Goal: Contribute content: Contribute content

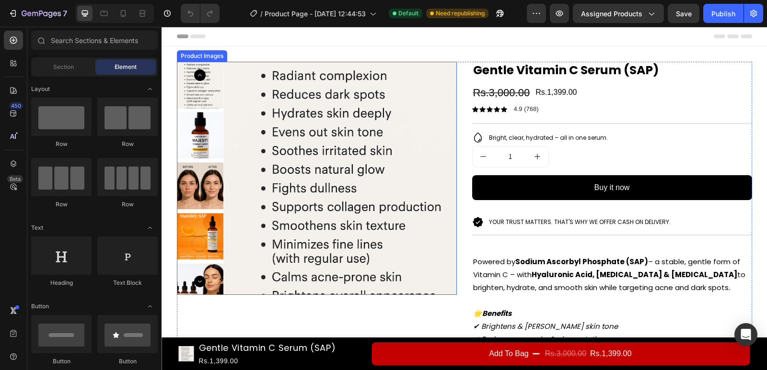
click at [201, 133] on img at bounding box center [200, 135] width 46 height 46
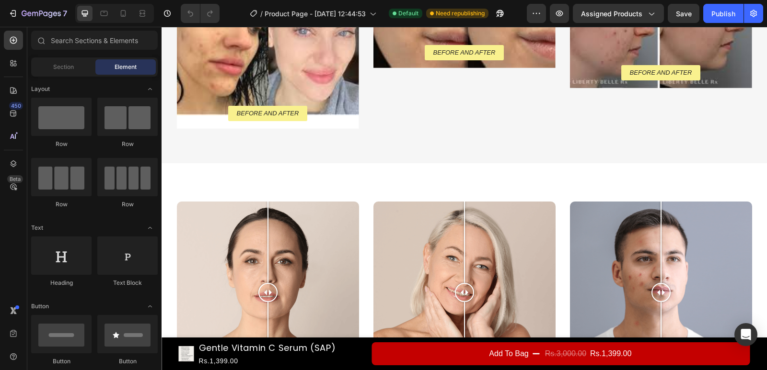
scroll to position [735, 0]
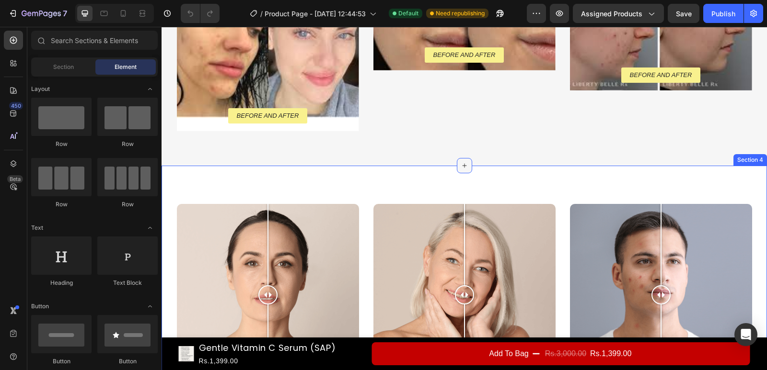
click at [462, 168] on icon at bounding box center [465, 166] width 8 height 8
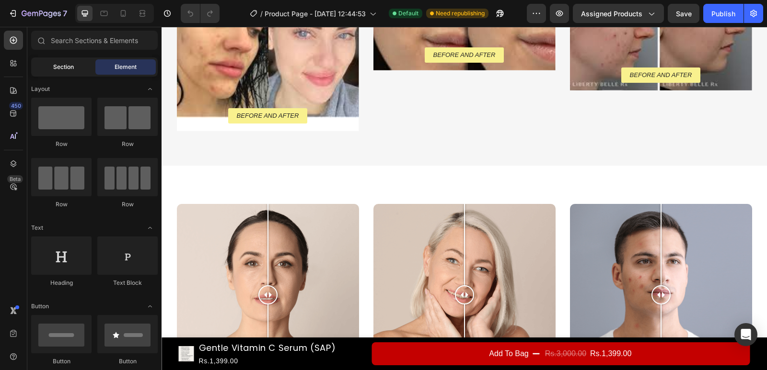
click at [63, 62] on div "Section" at bounding box center [63, 66] width 60 height 15
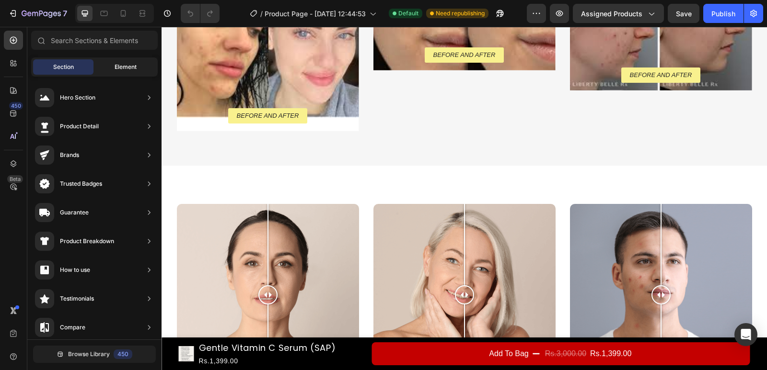
click at [120, 65] on span "Element" at bounding box center [126, 67] width 22 height 9
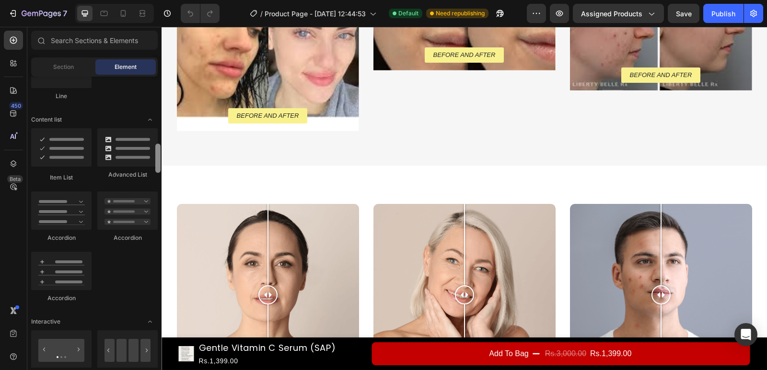
scroll to position [720, 0]
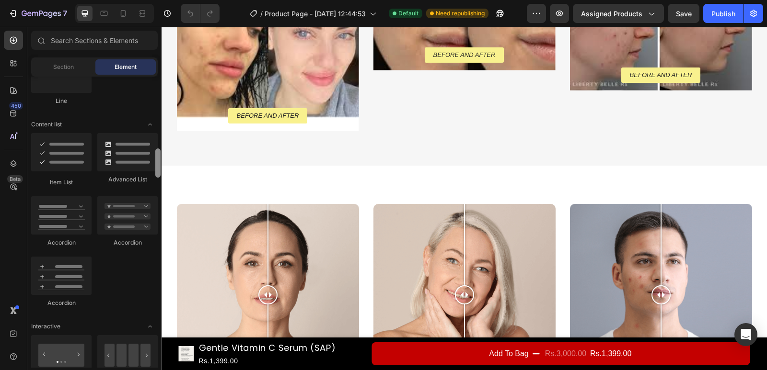
drag, startPoint x: 158, startPoint y: 141, endPoint x: 157, endPoint y: 164, distance: 23.5
click at [157, 164] on div at bounding box center [157, 163] width 5 height 29
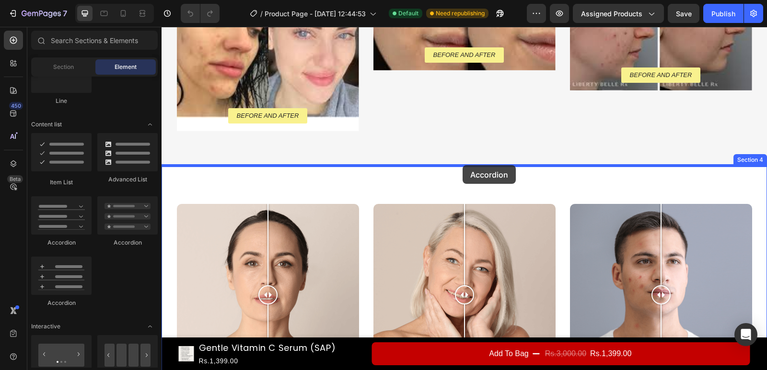
drag, startPoint x: 228, startPoint y: 307, endPoint x: 463, endPoint y: 165, distance: 274.4
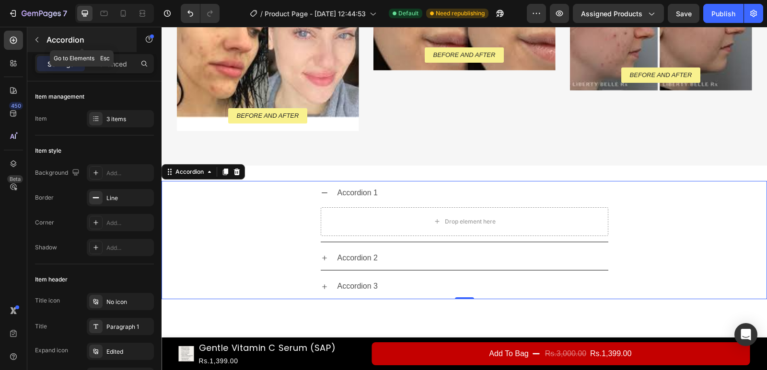
click at [35, 39] on icon "button" at bounding box center [37, 40] width 8 height 8
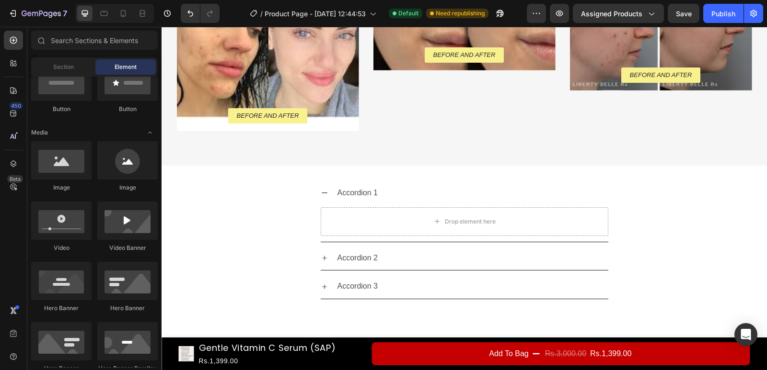
scroll to position [0, 0]
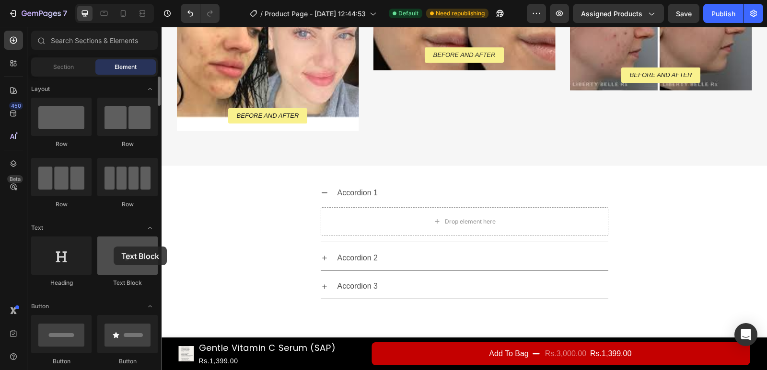
drag, startPoint x: 133, startPoint y: 262, endPoint x: 114, endPoint y: 247, distance: 24.6
click at [114, 247] on div at bounding box center [127, 256] width 60 height 38
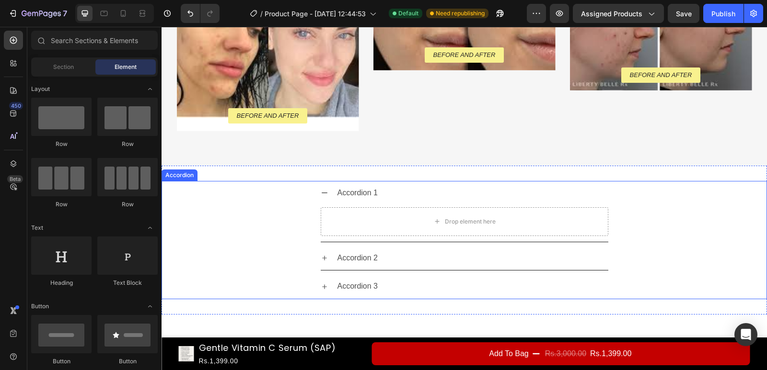
click at [356, 191] on div "Accordion 1" at bounding box center [358, 193] width 44 height 17
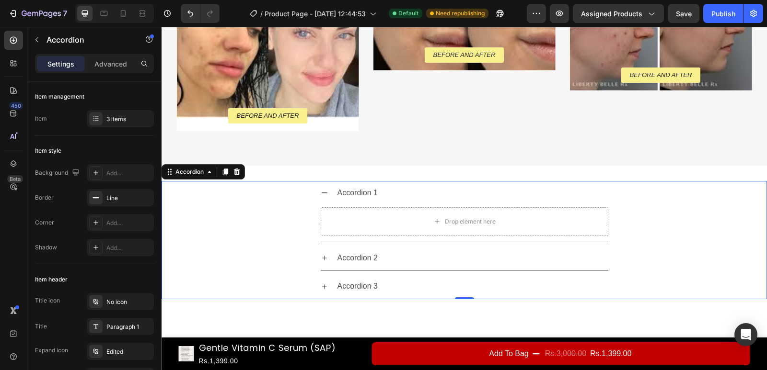
click at [356, 191] on div "Accordion 1" at bounding box center [358, 193] width 44 height 17
click at [356, 191] on p "Accordion 1" at bounding box center [357, 193] width 41 height 14
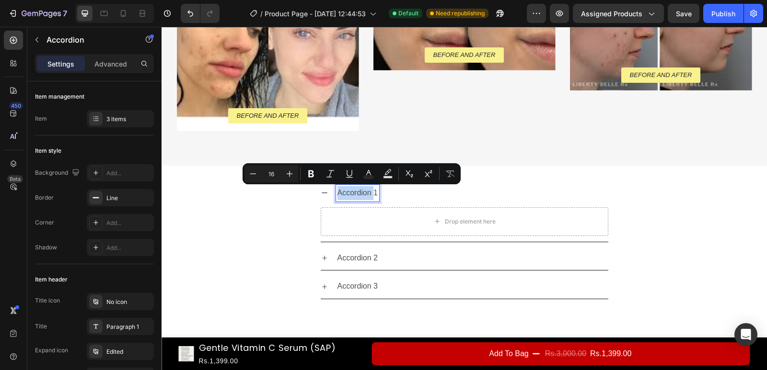
click at [356, 191] on p "Accordion 1" at bounding box center [357, 193] width 41 height 14
click at [358, 192] on p "Accordion 1" at bounding box center [357, 193] width 41 height 14
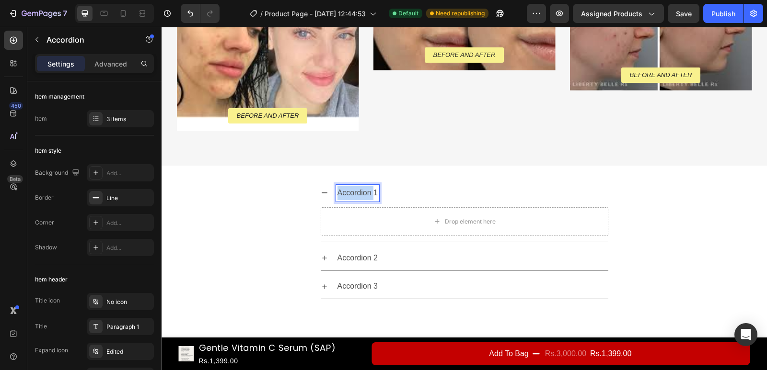
click at [358, 192] on p "Accordion 1" at bounding box center [357, 193] width 41 height 14
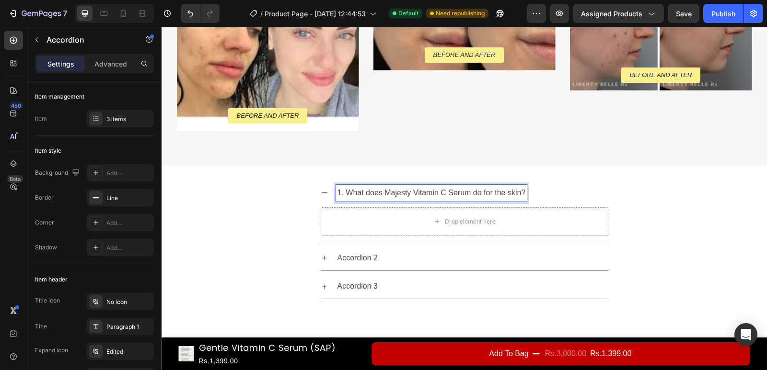
click at [343, 193] on p "1. What does Majesty Vitamin C Serum do for the skin?" at bounding box center [431, 193] width 188 height 14
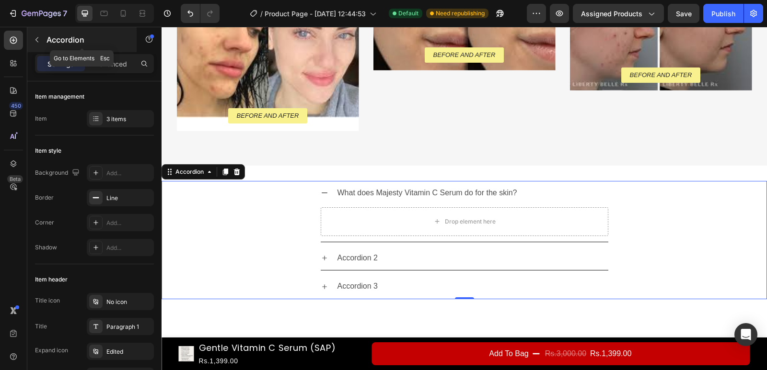
click at [37, 38] on icon "button" at bounding box center [36, 39] width 3 height 5
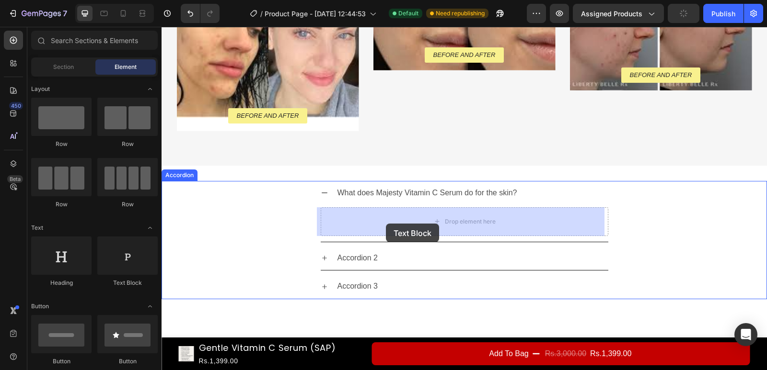
drag, startPoint x: 287, startPoint y: 291, endPoint x: 386, endPoint y: 224, distance: 119.8
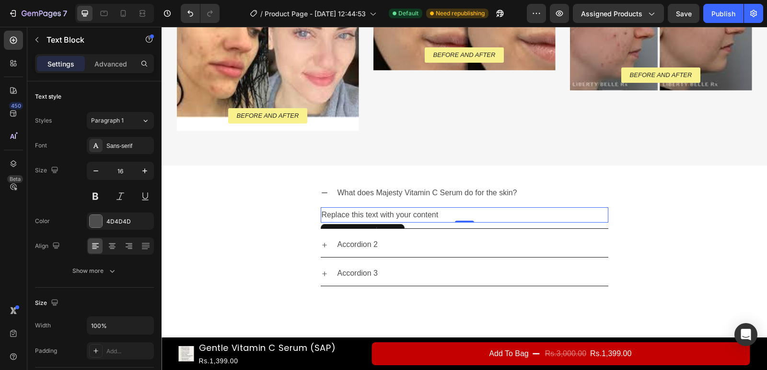
click at [391, 212] on div "Replace this text with your content" at bounding box center [465, 216] width 288 height 16
click at [391, 212] on p "Replace this text with your content" at bounding box center [465, 215] width 286 height 14
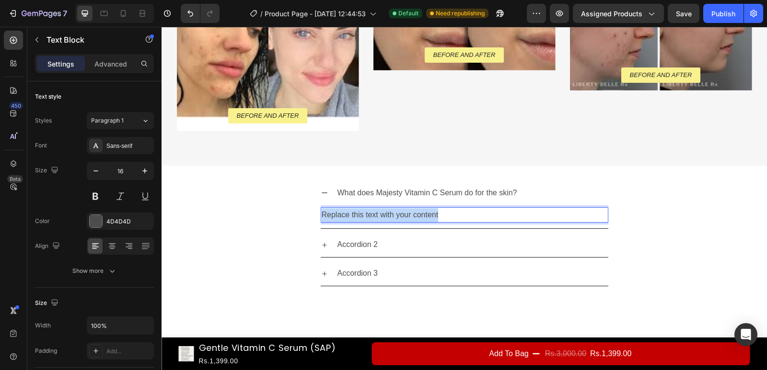
click at [391, 212] on p "Replace this text with your content" at bounding box center [465, 215] width 286 height 14
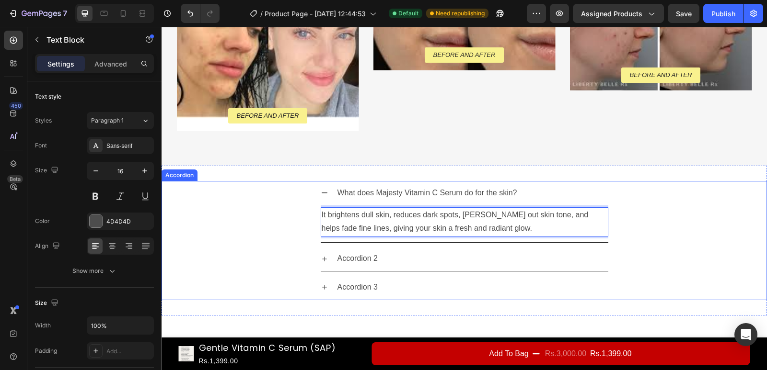
click at [361, 256] on p "Accordion 2" at bounding box center [357, 259] width 41 height 14
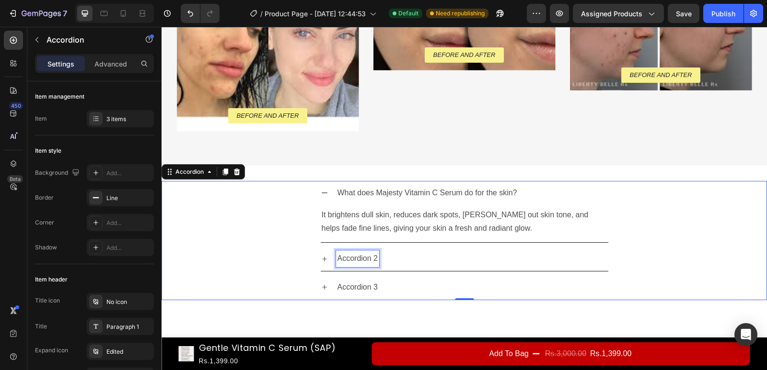
click at [361, 256] on p "Accordion 2" at bounding box center [357, 259] width 41 height 14
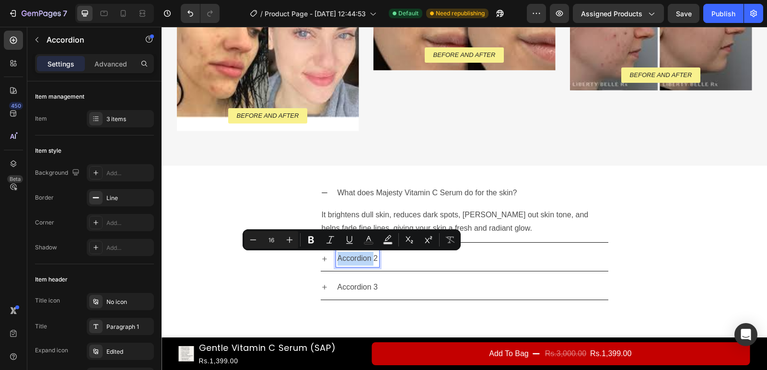
click at [361, 256] on p "Accordion 2" at bounding box center [357, 259] width 41 height 14
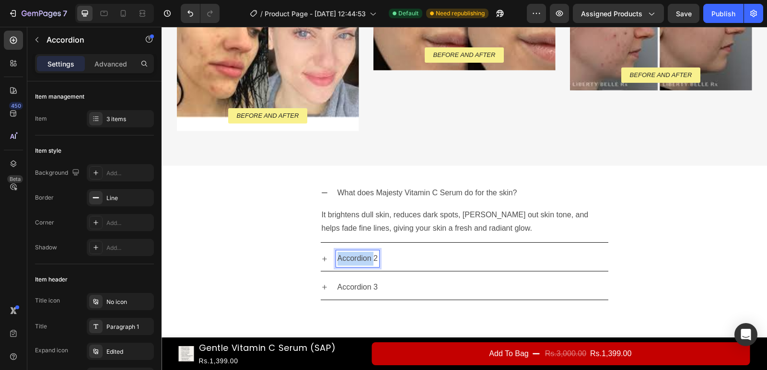
click at [361, 256] on p "Accordion 2" at bounding box center [357, 259] width 41 height 14
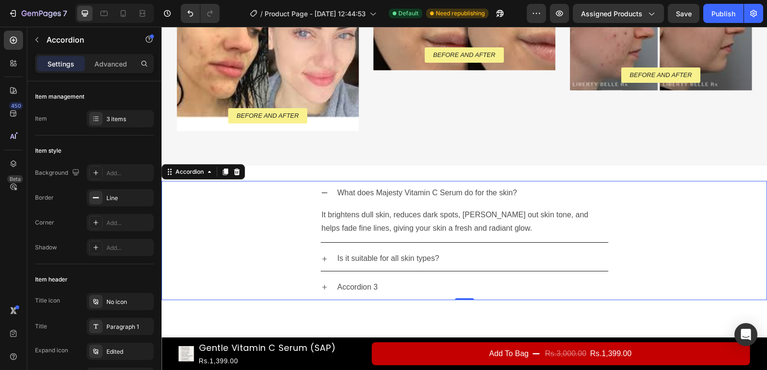
click at [322, 258] on icon at bounding box center [325, 259] width 8 height 8
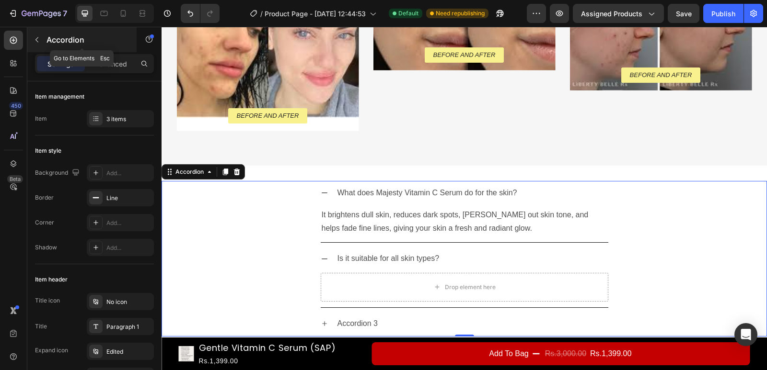
click at [43, 36] on button "button" at bounding box center [36, 39] width 15 height 15
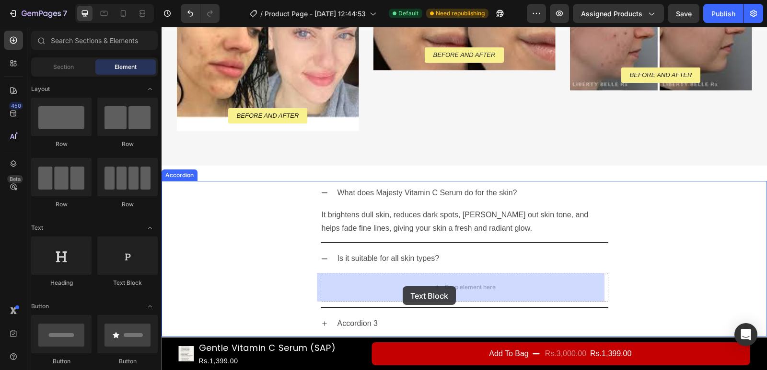
drag, startPoint x: 296, startPoint y: 281, endPoint x: 403, endPoint y: 287, distance: 107.0
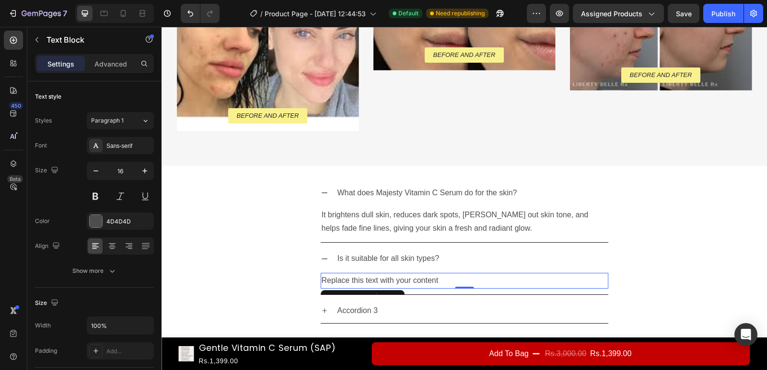
click at [377, 280] on div "Replace this text with your content" at bounding box center [465, 281] width 288 height 16
click at [377, 280] on p "Replace this text with your content" at bounding box center [465, 281] width 286 height 14
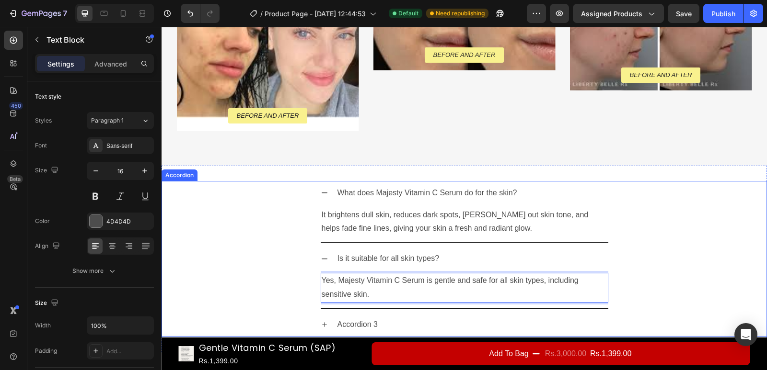
click at [321, 263] on icon at bounding box center [325, 259] width 8 height 8
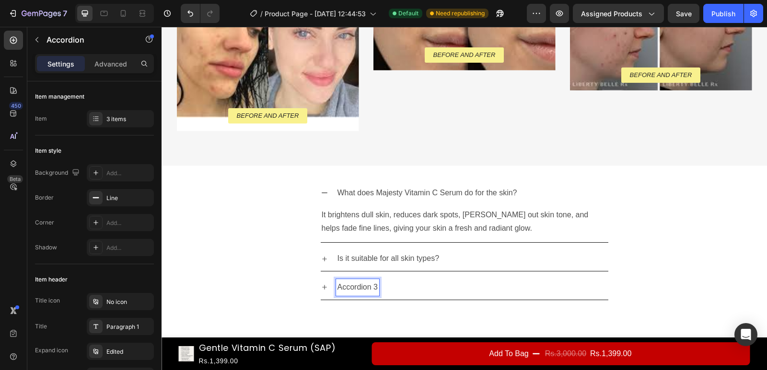
click at [356, 288] on p "Accordion 3" at bounding box center [357, 288] width 41 height 14
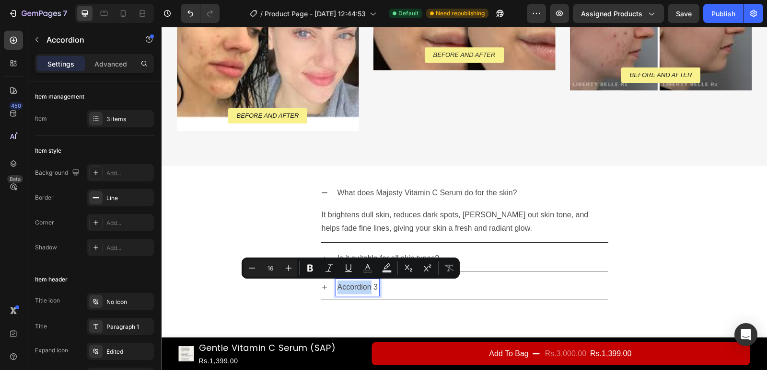
click at [356, 288] on p "Accordion 3" at bounding box center [357, 288] width 41 height 14
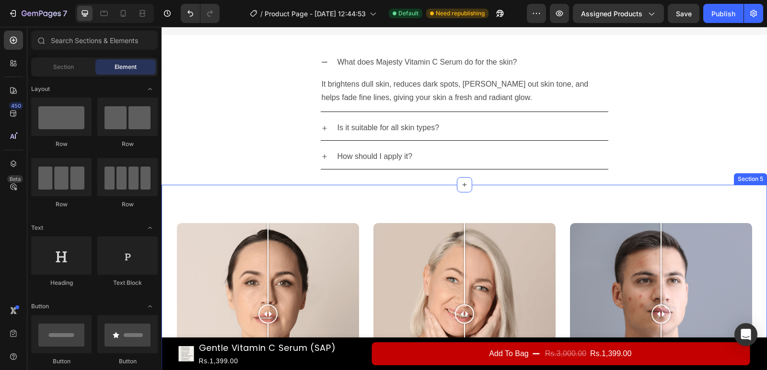
scroll to position [904, 0]
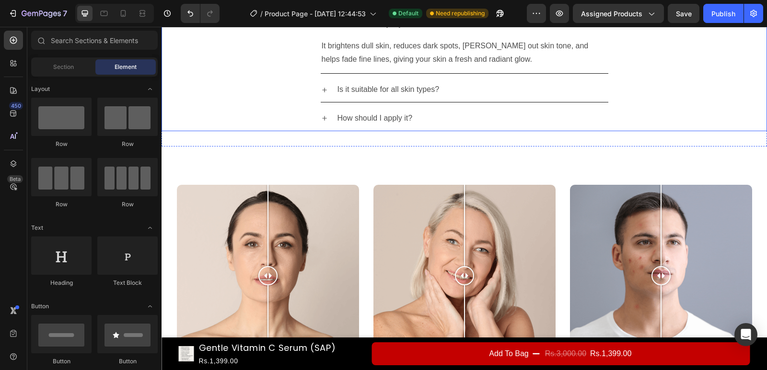
click at [322, 119] on icon at bounding box center [325, 119] width 8 height 8
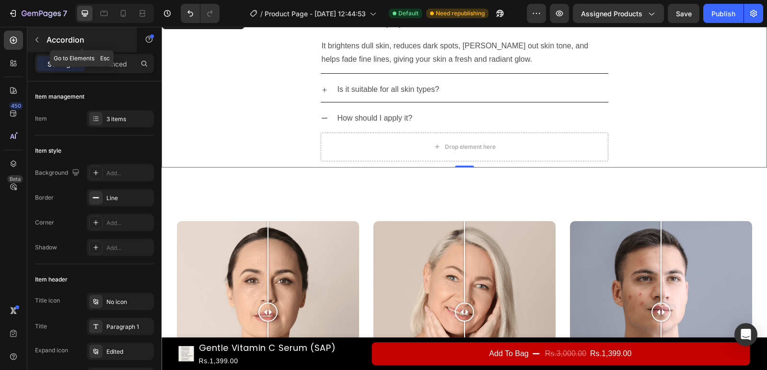
click at [33, 38] on button "button" at bounding box center [36, 39] width 15 height 15
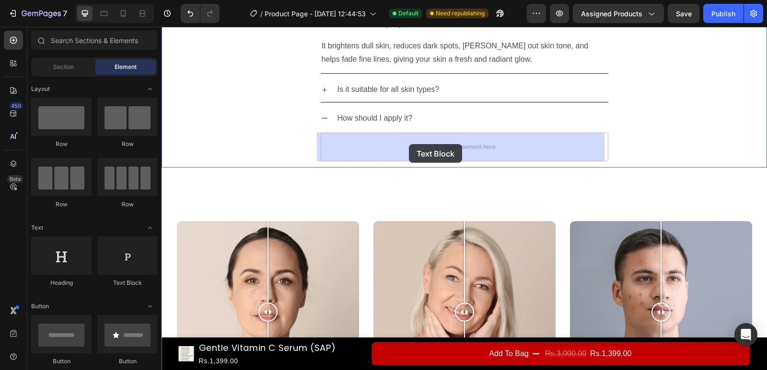
drag, startPoint x: 293, startPoint y: 293, endPoint x: 409, endPoint y: 144, distance: 188.2
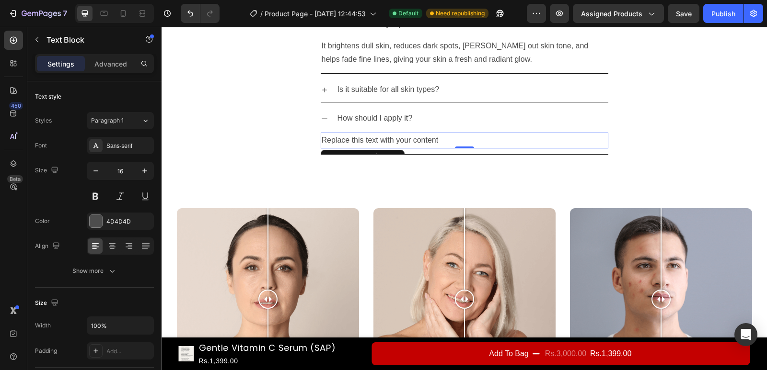
click at [347, 139] on div "Replace this text with your content" at bounding box center [465, 141] width 288 height 16
click at [347, 139] on p "Replace this text with your content" at bounding box center [465, 141] width 286 height 14
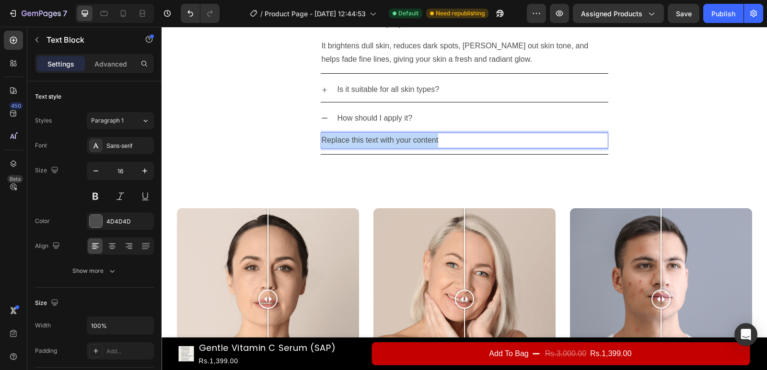
click at [347, 139] on p "Replace this text with your content" at bounding box center [465, 141] width 286 height 14
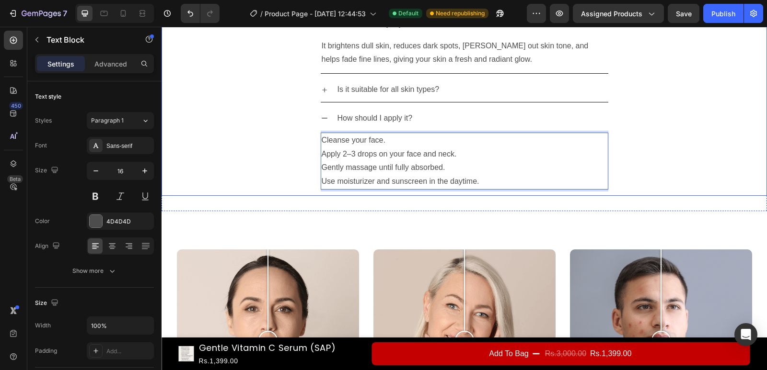
click at [321, 119] on icon at bounding box center [325, 119] width 8 height 8
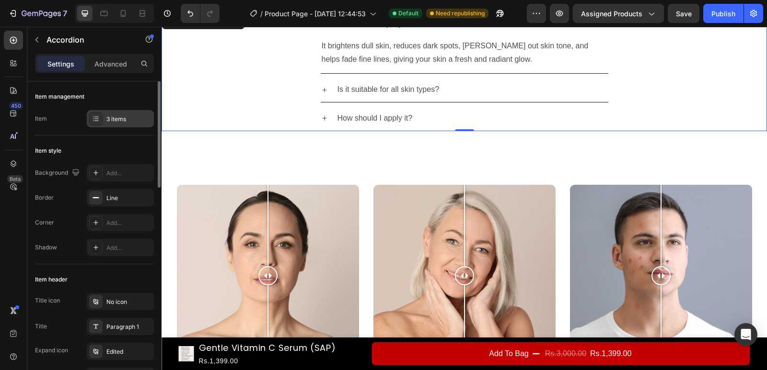
click at [99, 120] on icon at bounding box center [96, 119] width 8 height 8
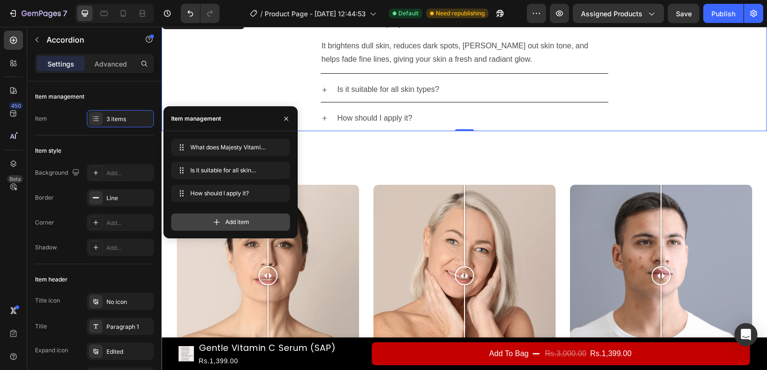
click at [214, 225] on icon at bounding box center [217, 223] width 10 height 10
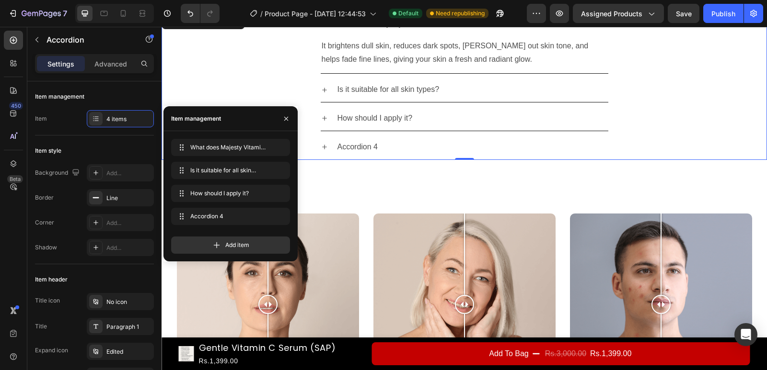
click at [356, 145] on div "Accordion 4" at bounding box center [358, 147] width 44 height 17
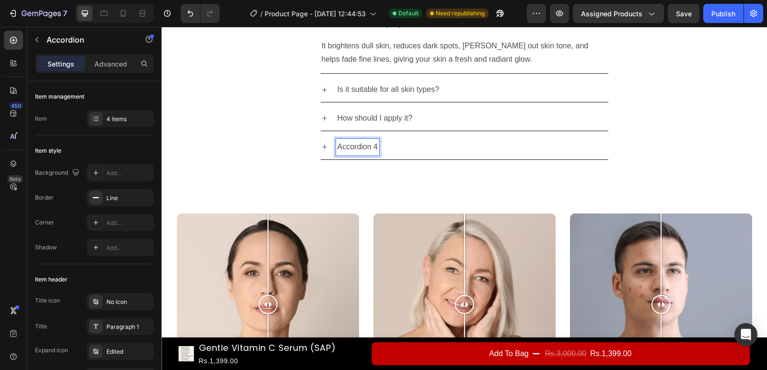
click at [356, 145] on p "Accordion 4" at bounding box center [357, 147] width 41 height 14
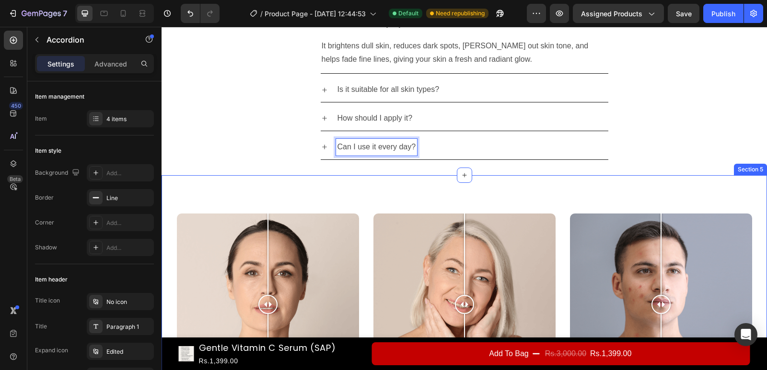
click at [322, 147] on icon at bounding box center [324, 147] width 5 height 5
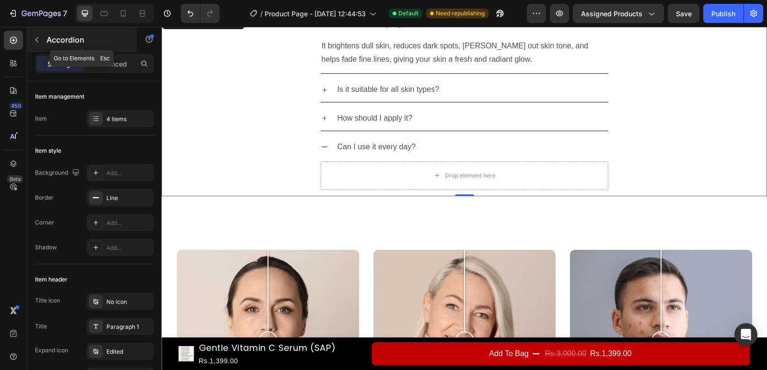
click at [38, 38] on icon "button" at bounding box center [37, 40] width 8 height 8
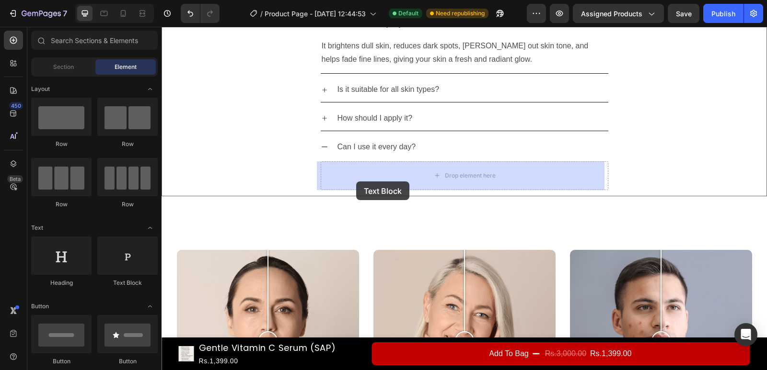
drag, startPoint x: 301, startPoint y: 284, endPoint x: 393, endPoint y: 38, distance: 262.2
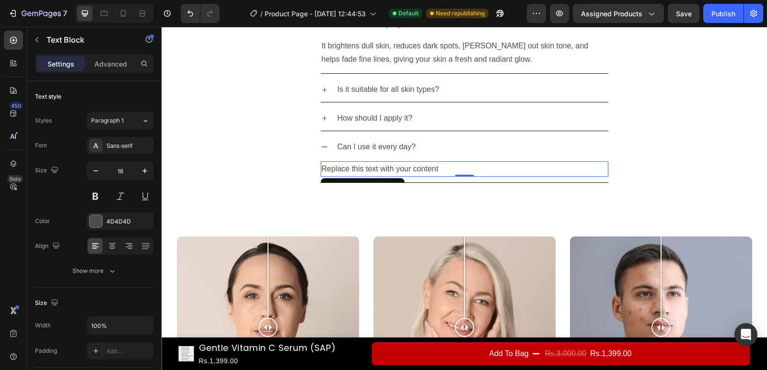
click at [374, 167] on div "Replace this text with your content" at bounding box center [465, 170] width 288 height 16
click at [374, 167] on p "Replace this text with your content" at bounding box center [465, 169] width 286 height 14
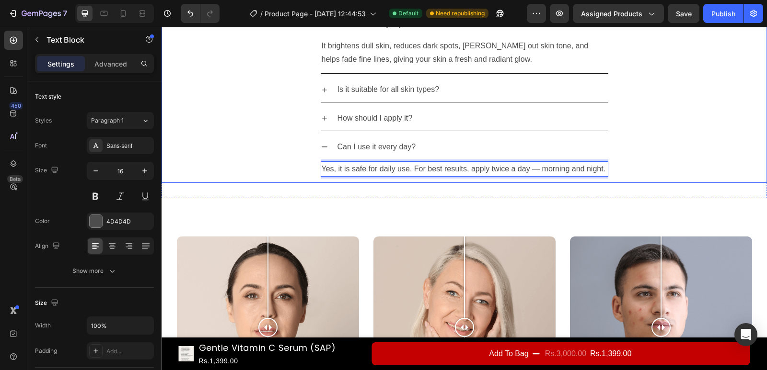
click at [321, 144] on icon at bounding box center [325, 147] width 8 height 8
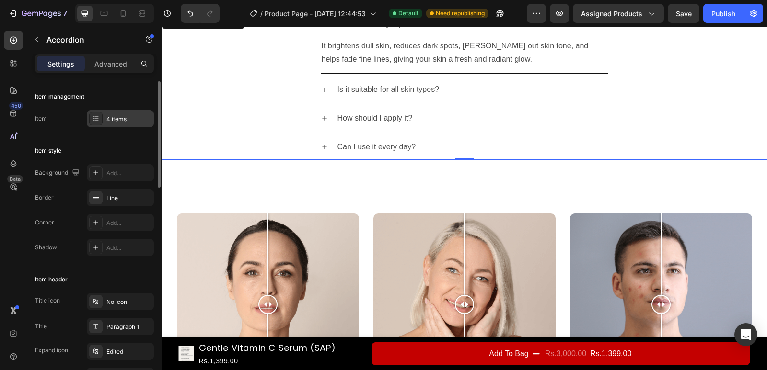
click at [98, 119] on icon at bounding box center [96, 118] width 4 height 0
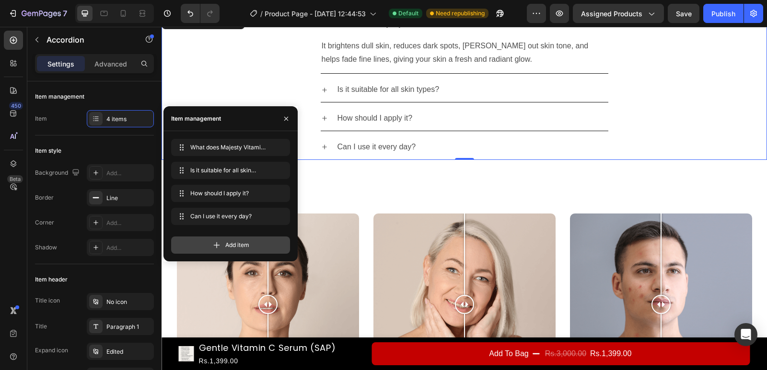
click at [231, 253] on div "Add item" at bounding box center [230, 245] width 119 height 17
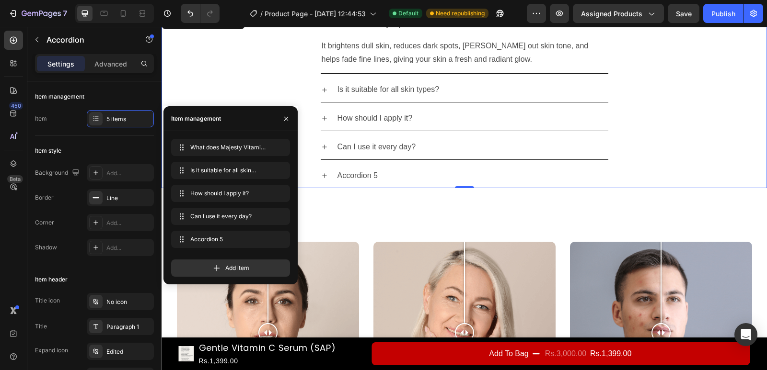
click at [354, 174] on div "Accordion 5" at bounding box center [358, 176] width 44 height 17
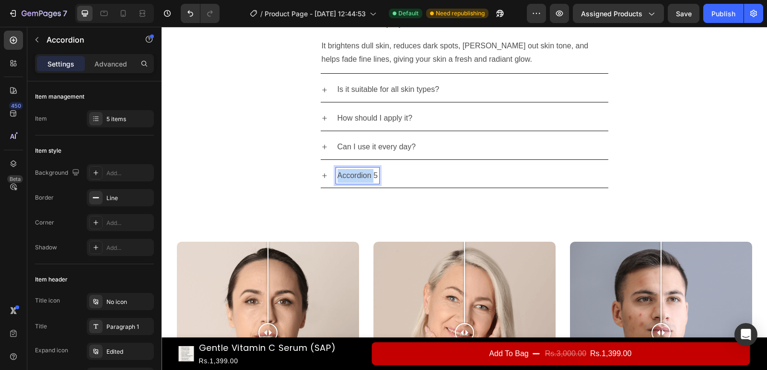
click at [354, 174] on p "Accordion 5" at bounding box center [357, 176] width 41 height 14
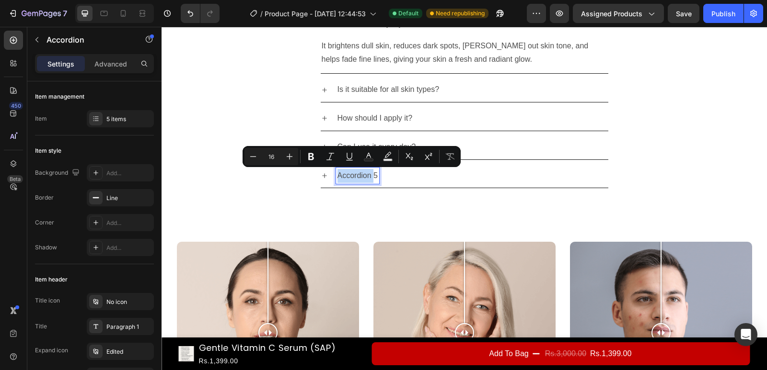
click at [354, 174] on p "Accordion 5" at bounding box center [357, 176] width 41 height 14
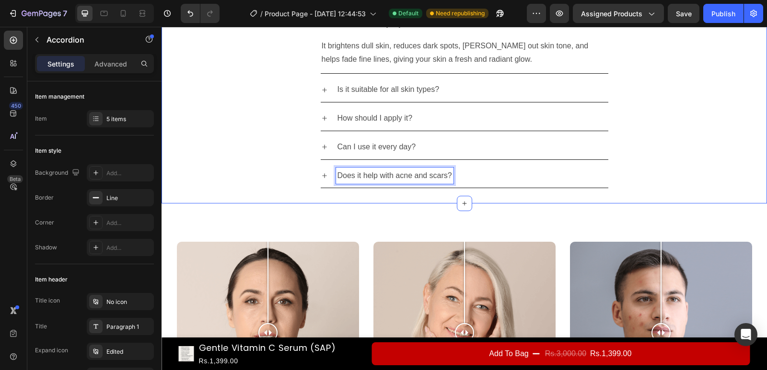
click at [322, 174] on icon at bounding box center [324, 175] width 5 height 5
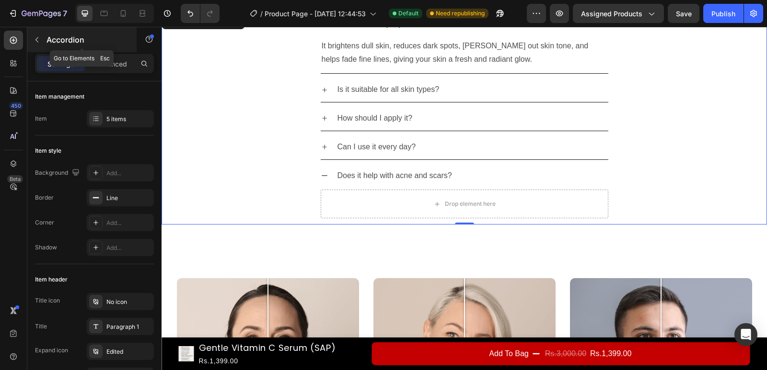
click at [38, 45] on button "button" at bounding box center [36, 39] width 15 height 15
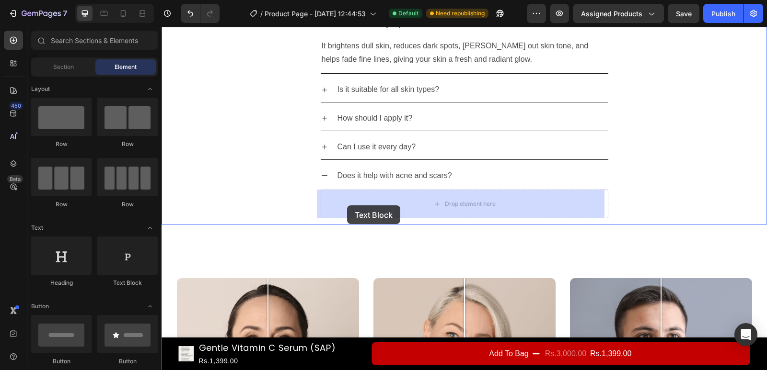
drag, startPoint x: 288, startPoint y: 292, endPoint x: 347, endPoint y: 206, distance: 104.8
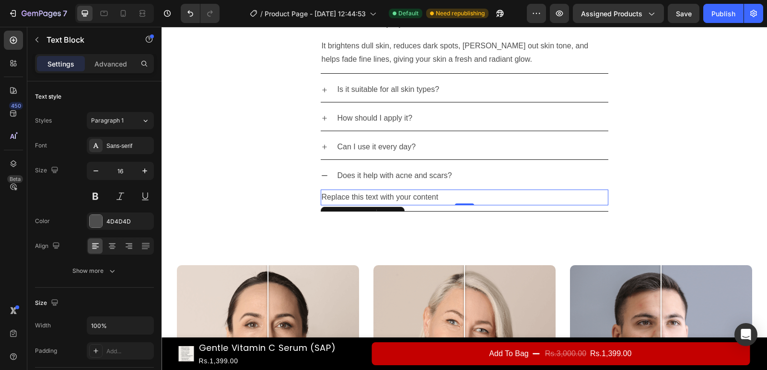
click at [353, 198] on div "Replace this text with your content" at bounding box center [465, 198] width 288 height 16
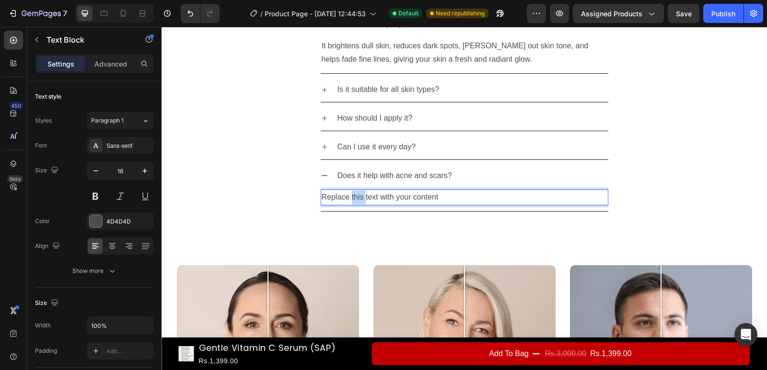
click at [353, 198] on p "Replace this text with your content" at bounding box center [465, 198] width 286 height 14
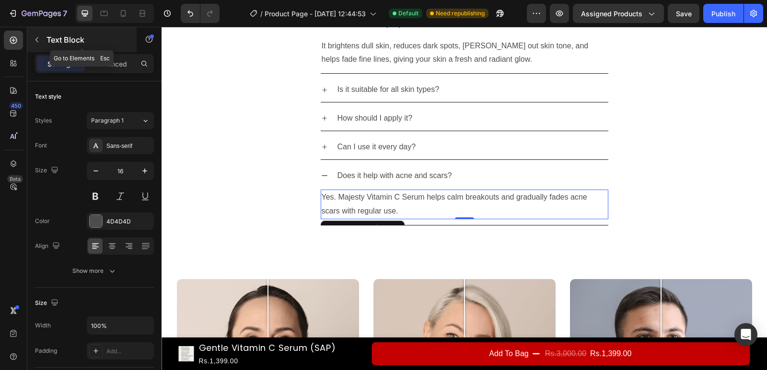
click at [39, 43] on icon "button" at bounding box center [37, 40] width 8 height 8
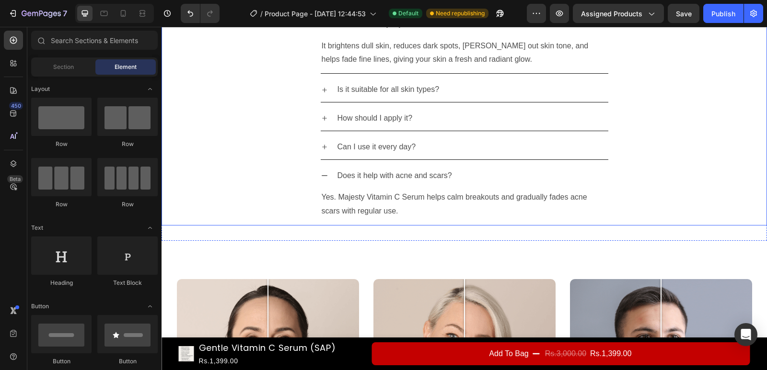
click at [324, 173] on icon at bounding box center [325, 176] width 8 height 8
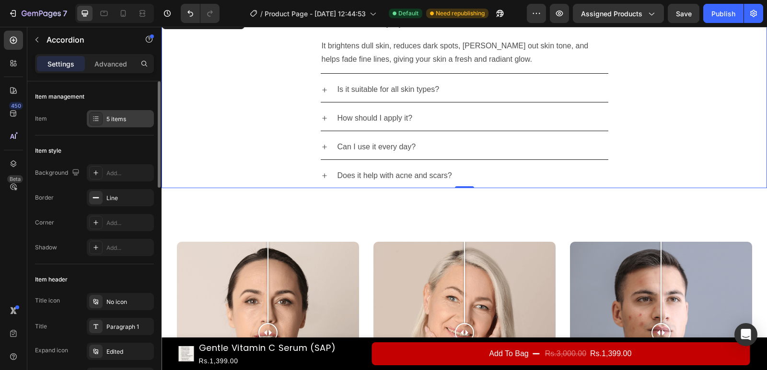
click at [96, 123] on div at bounding box center [95, 118] width 13 height 13
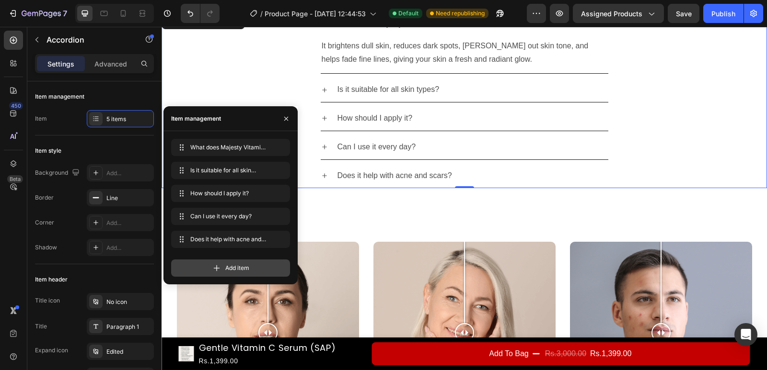
click at [212, 272] on icon at bounding box center [217, 269] width 10 height 10
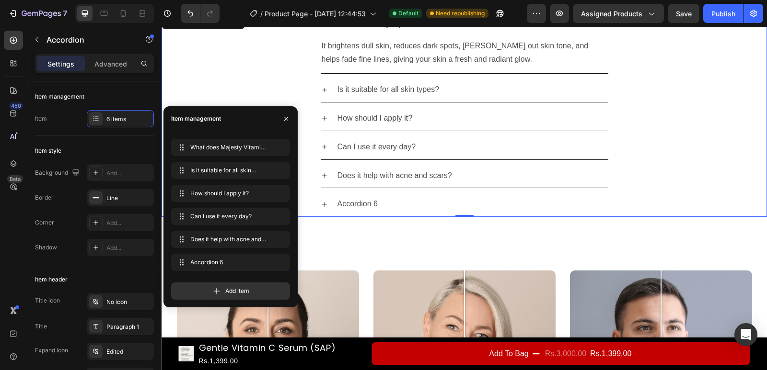
click at [354, 201] on div "Accordion 6" at bounding box center [358, 204] width 44 height 17
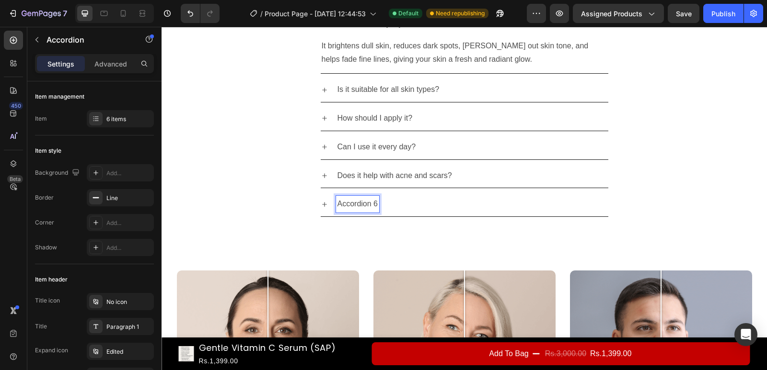
click at [349, 208] on p "Accordion 6" at bounding box center [357, 204] width 41 height 14
click at [376, 208] on p "Do I need sunscreen with it?" at bounding box center [385, 204] width 97 height 14
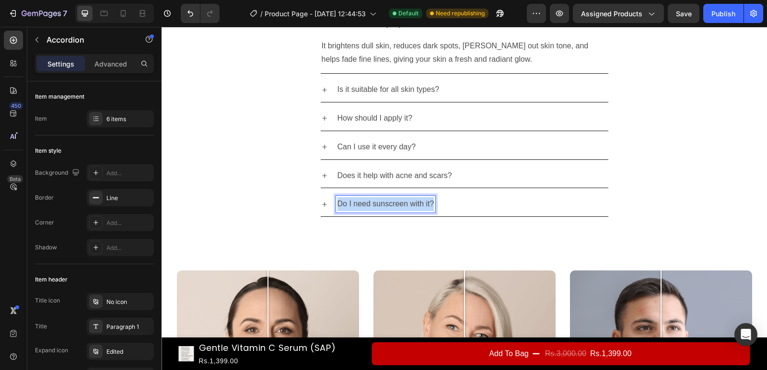
click at [376, 208] on p "Do I need sunscreen with it?" at bounding box center [385, 204] width 97 height 14
click at [321, 202] on icon at bounding box center [325, 205] width 8 height 8
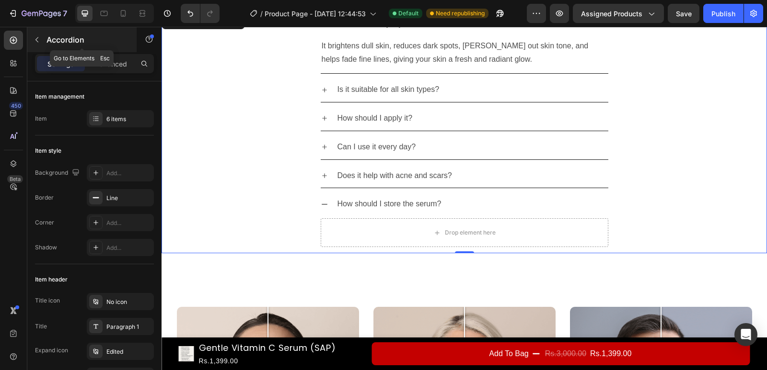
click at [40, 37] on icon "button" at bounding box center [37, 40] width 8 height 8
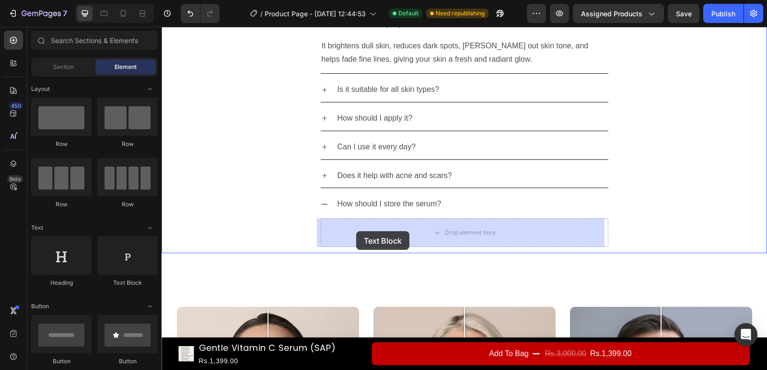
drag, startPoint x: 291, startPoint y: 293, endPoint x: 400, endPoint y: 231, distance: 125.1
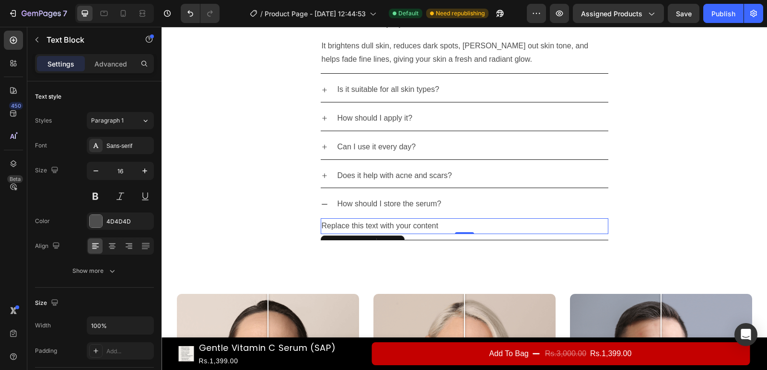
click at [388, 228] on div "Replace this text with your content" at bounding box center [465, 227] width 288 height 16
click at [388, 228] on p "Replace this text with your content" at bounding box center [465, 227] width 286 height 14
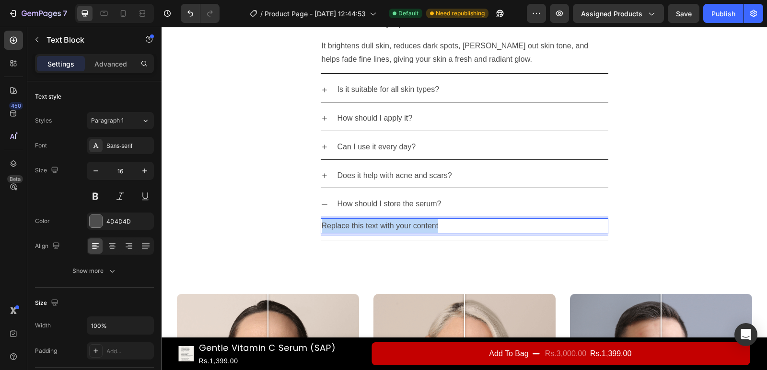
click at [388, 228] on p "Replace this text with your content" at bounding box center [465, 227] width 286 height 14
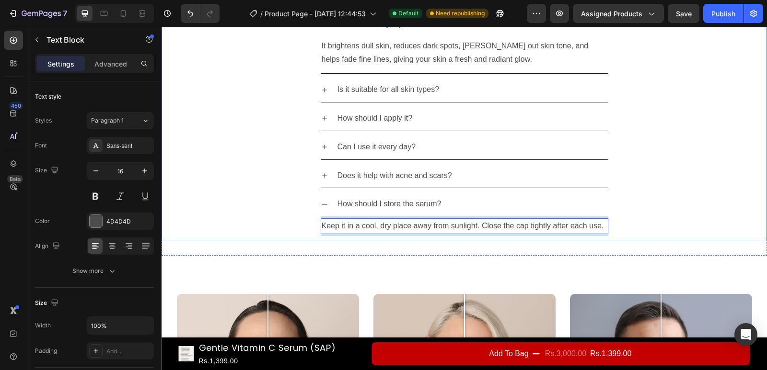
click at [321, 206] on icon at bounding box center [325, 205] width 8 height 8
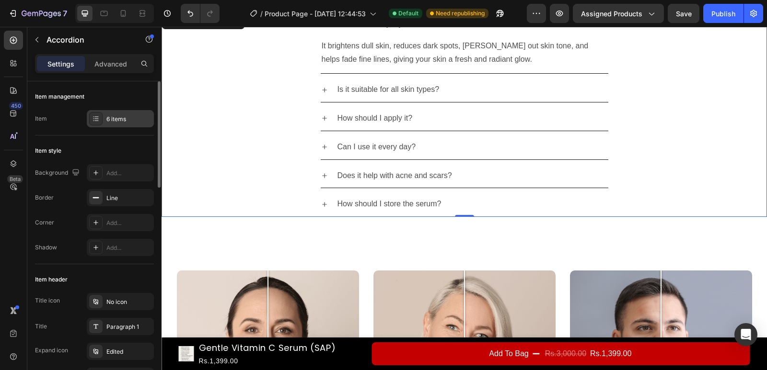
click at [110, 119] on div "6 items" at bounding box center [128, 119] width 45 height 9
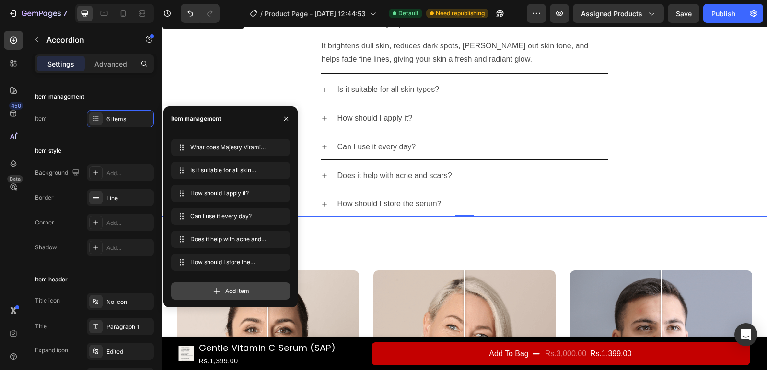
drag, startPoint x: 214, startPoint y: 284, endPoint x: 234, endPoint y: 188, distance: 97.8
click at [214, 284] on div "Add item" at bounding box center [230, 291] width 119 height 17
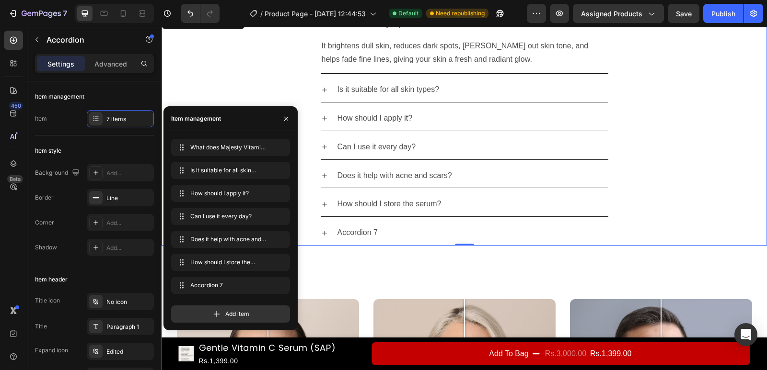
click at [360, 230] on div "Accordion 7" at bounding box center [358, 233] width 44 height 17
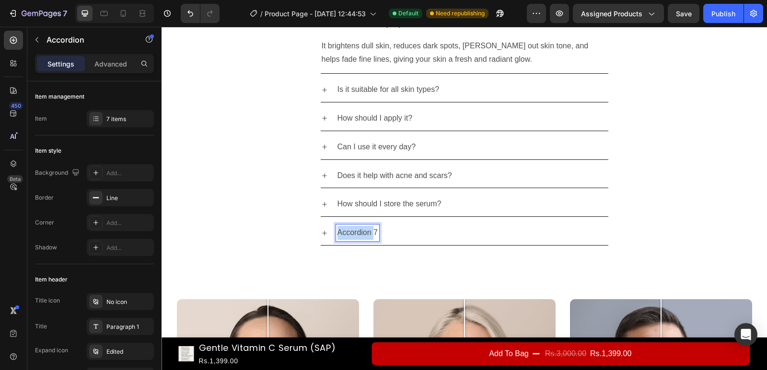
click at [360, 230] on p "Accordion 7" at bounding box center [357, 233] width 41 height 14
click at [322, 234] on icon at bounding box center [325, 234] width 8 height 8
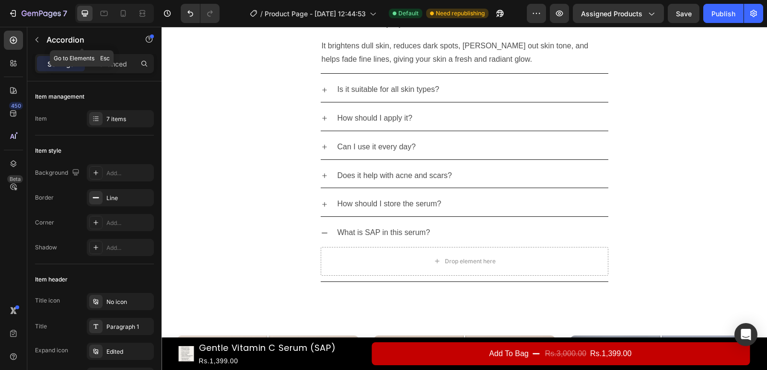
click at [39, 38] on icon "button" at bounding box center [37, 40] width 8 height 8
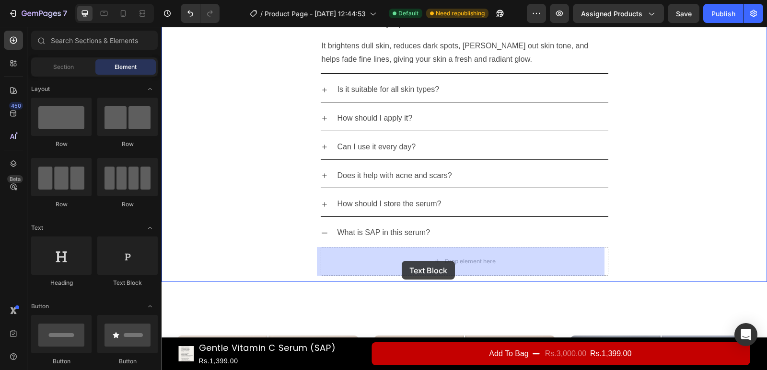
drag, startPoint x: 291, startPoint y: 285, endPoint x: 402, endPoint y: 261, distance: 112.8
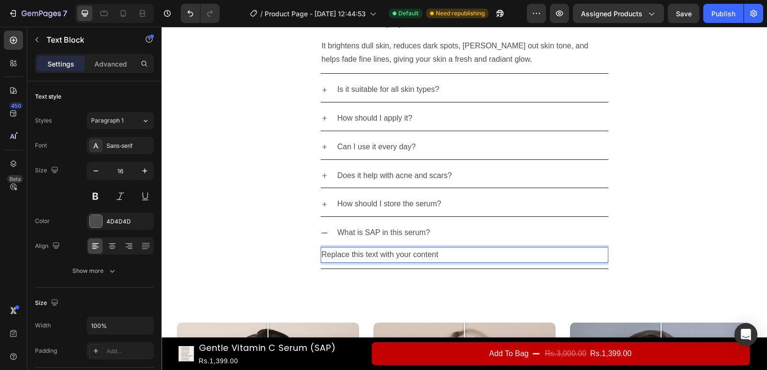
click at [373, 252] on p "Replace this text with your content" at bounding box center [465, 255] width 286 height 14
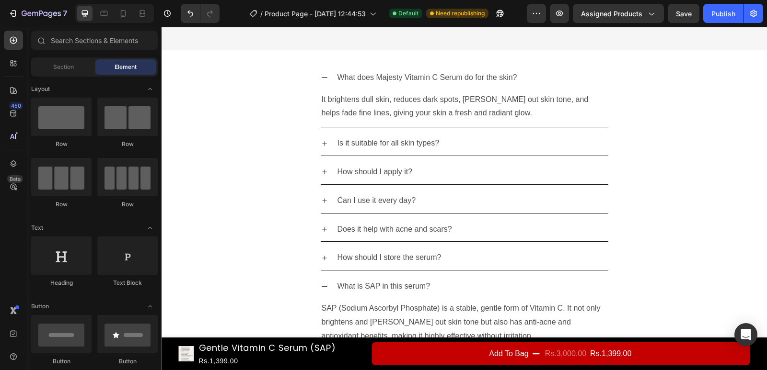
scroll to position [847, 0]
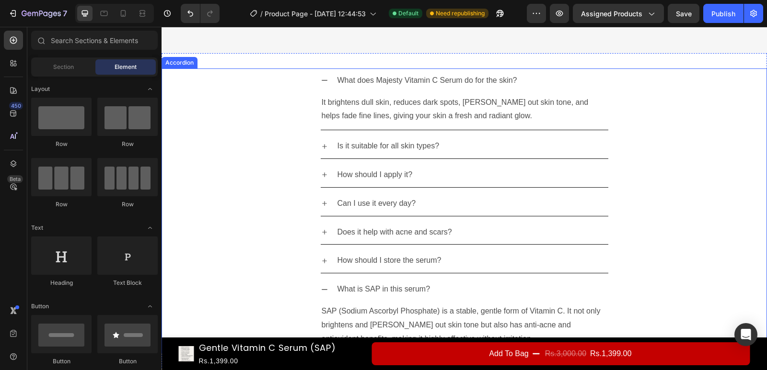
click at [489, 199] on div "Can I use it every day?" at bounding box center [472, 204] width 272 height 17
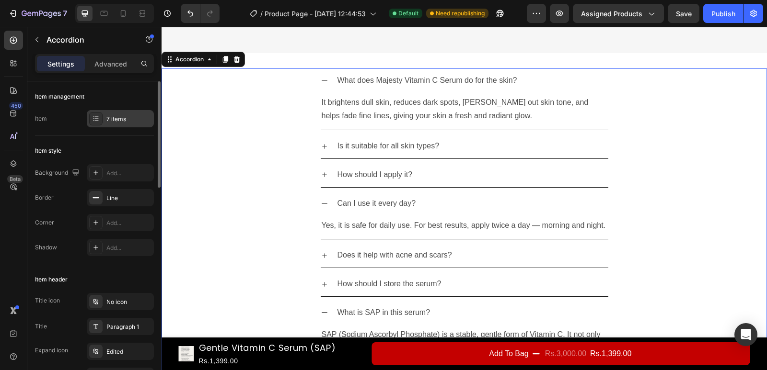
click at [96, 123] on div at bounding box center [95, 118] width 13 height 13
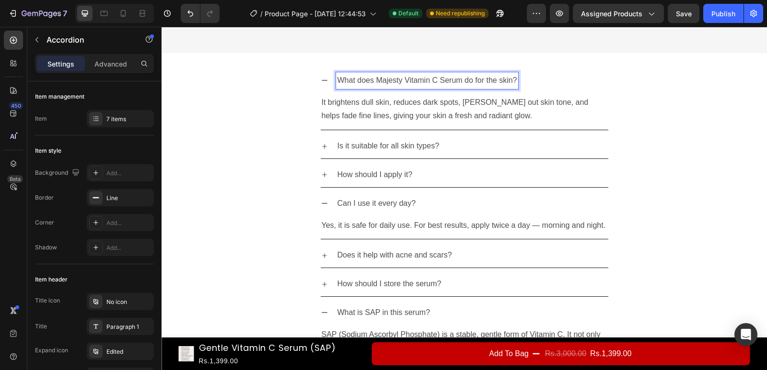
click at [439, 81] on p "What does Majesty Vitamin C Serum do for the skin?" at bounding box center [427, 81] width 180 height 14
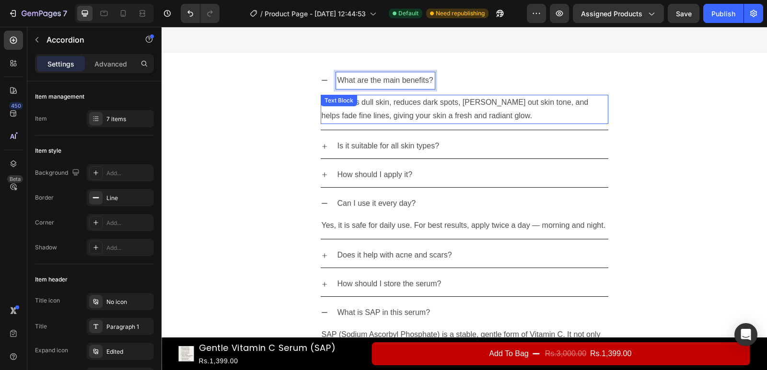
click at [374, 120] on p "It brightens dull skin, reduces dark spots, [PERSON_NAME] out skin tone, and he…" at bounding box center [465, 110] width 286 height 28
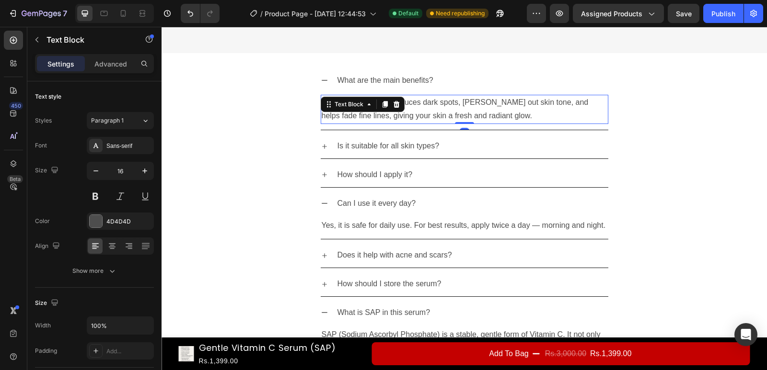
click at [367, 112] on div "Text Block" at bounding box center [363, 104] width 84 height 15
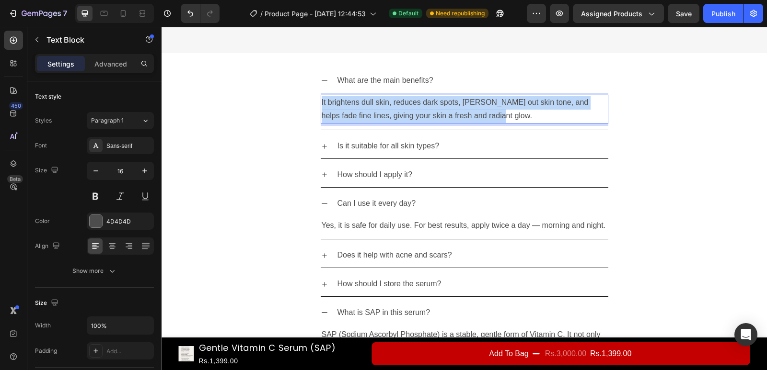
click at [377, 116] on p "It brightens dull skin, reduces dark spots, [PERSON_NAME] out skin tone, and he…" at bounding box center [465, 110] width 286 height 28
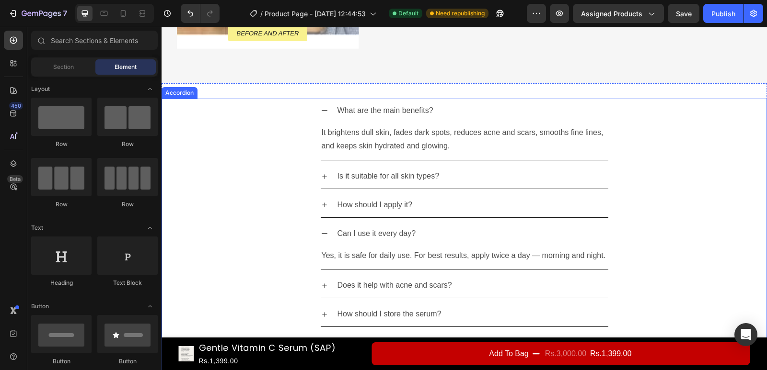
scroll to position [809, 0]
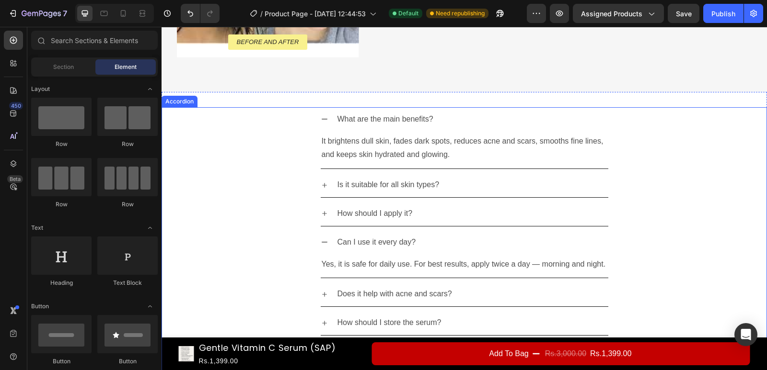
click at [406, 120] on p "What are the main benefits?" at bounding box center [385, 120] width 96 height 14
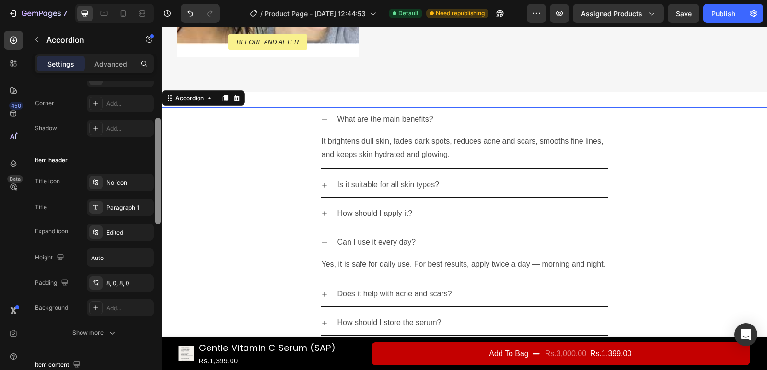
scroll to position [121, 0]
drag, startPoint x: 159, startPoint y: 166, endPoint x: 158, endPoint y: 207, distance: 40.8
click at [158, 207] on div at bounding box center [157, 175] width 5 height 106
click at [157, 212] on div at bounding box center [157, 175] width 5 height 106
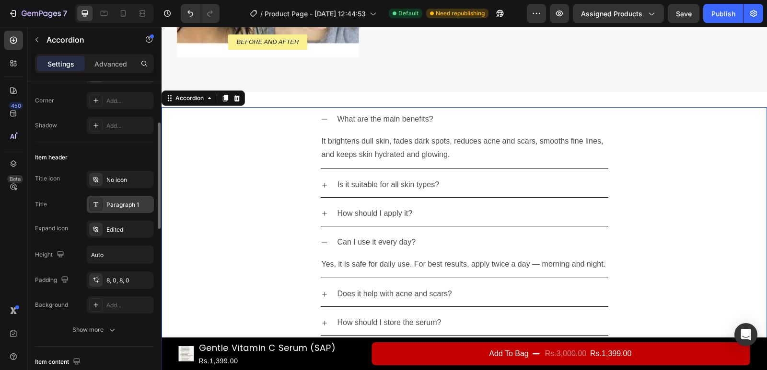
click at [123, 203] on div "Paragraph 1" at bounding box center [128, 205] width 45 height 9
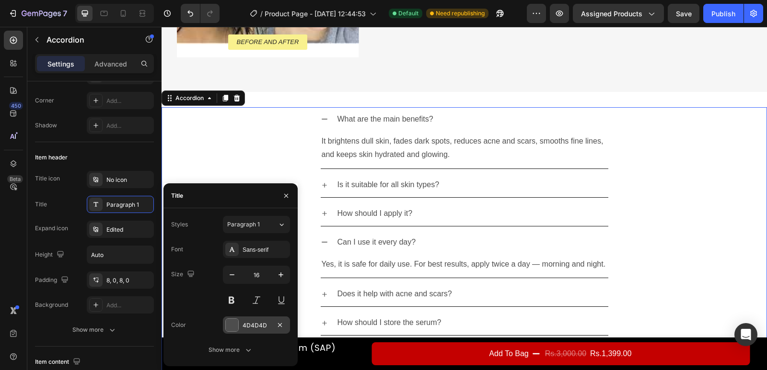
click at [228, 329] on div at bounding box center [232, 325] width 12 height 12
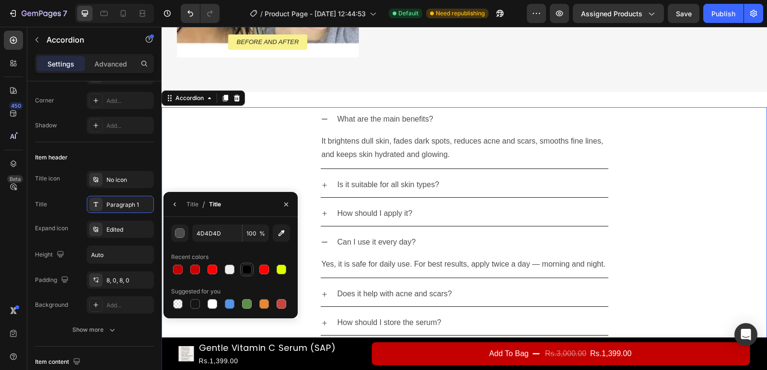
click at [249, 267] on div at bounding box center [247, 270] width 10 height 10
type input "000000"
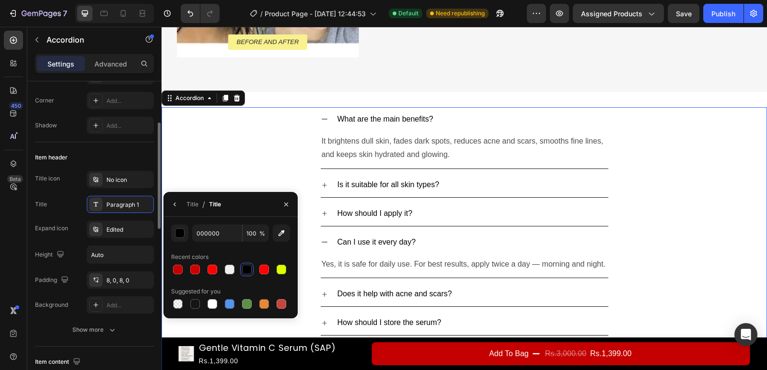
click at [64, 214] on div "Title icon No icon Title Paragraph 1 Expand icon Edited Height Auto Padding 8, …" at bounding box center [94, 242] width 119 height 143
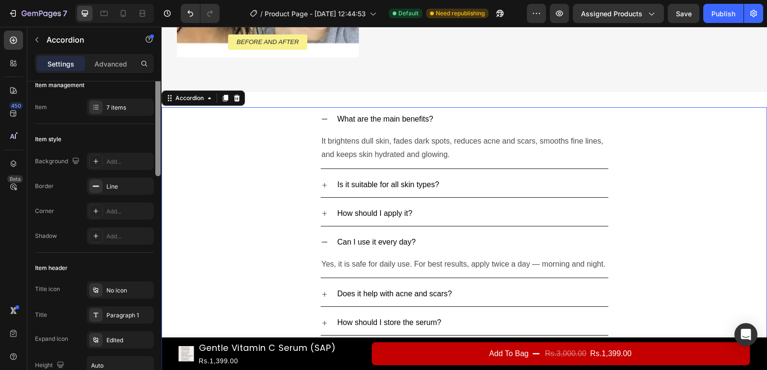
scroll to position [0, 0]
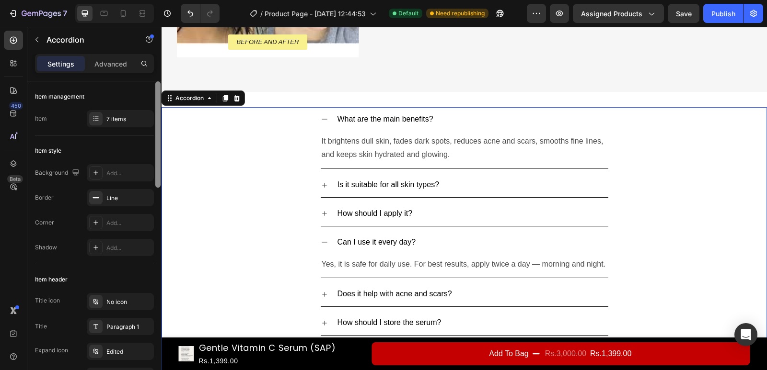
drag, startPoint x: 159, startPoint y: 206, endPoint x: 154, endPoint y: 157, distance: 49.1
click at [154, 157] on div "Item management Item 7 items Item style Background Add... Border Line Corner Ad…" at bounding box center [94, 239] width 134 height 316
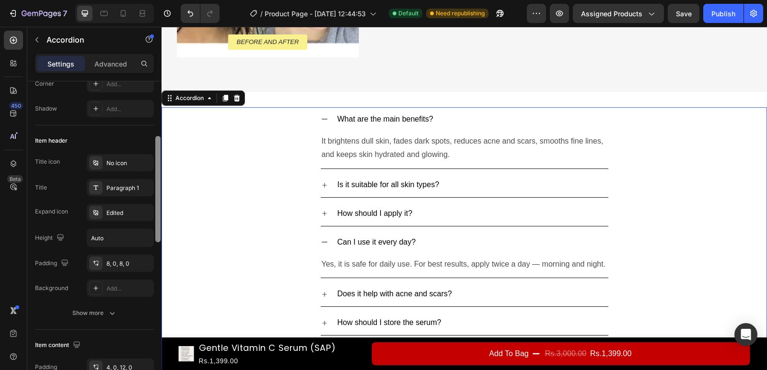
scroll to position [148, 0]
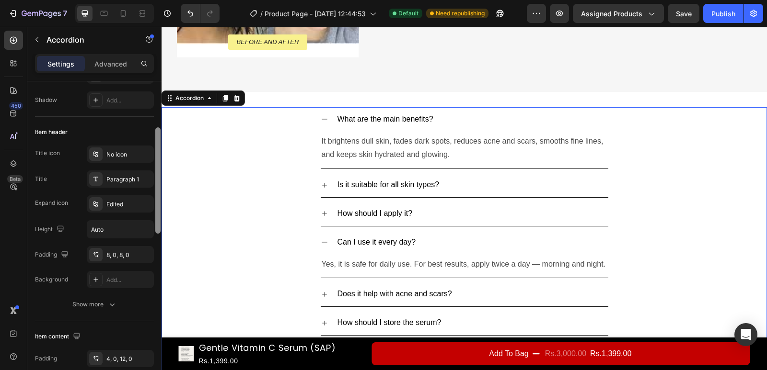
drag, startPoint x: 158, startPoint y: 166, endPoint x: 156, endPoint y: 216, distance: 49.9
click at [156, 216] on div at bounding box center [157, 180] width 5 height 106
click at [117, 200] on div "Edited" at bounding box center [128, 204] width 45 height 9
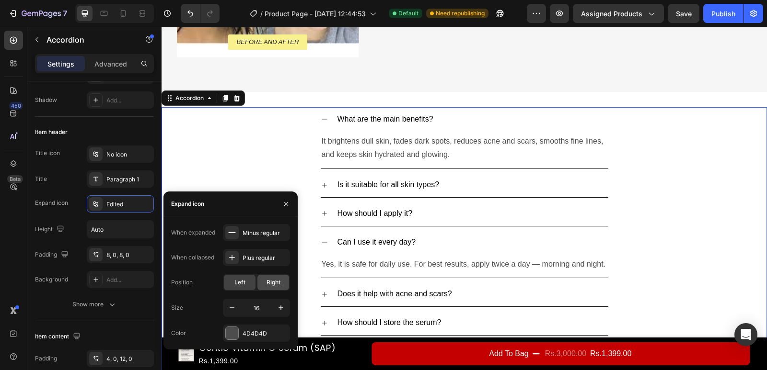
click at [271, 283] on span "Right" at bounding box center [273, 282] width 14 height 9
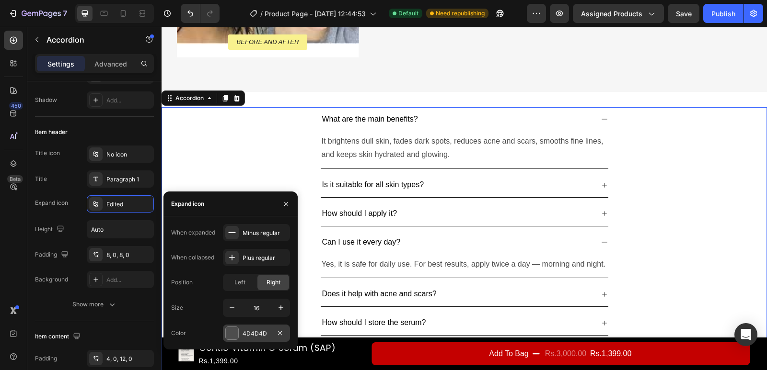
click at [236, 336] on div at bounding box center [232, 333] width 12 height 12
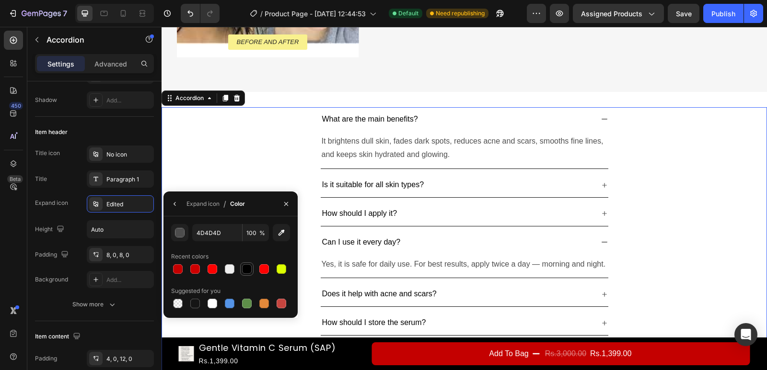
click at [250, 272] on div at bounding box center [247, 270] width 10 height 10
type input "000000"
click at [73, 216] on div "Title icon No icon Title Paragraph 1 Expand icon Edited Height Auto Padding 8, …" at bounding box center [94, 217] width 119 height 143
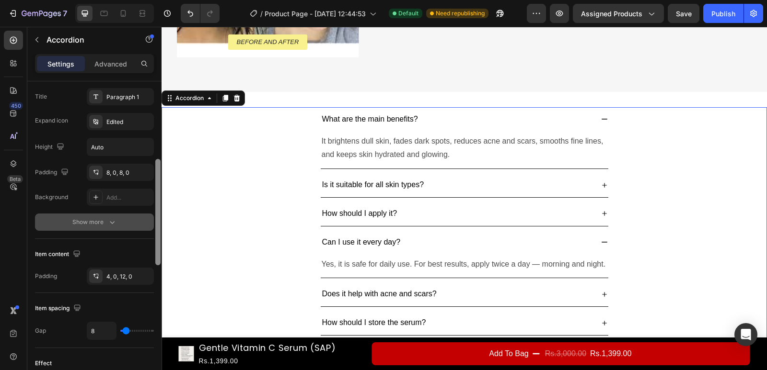
scroll to position [227, 0]
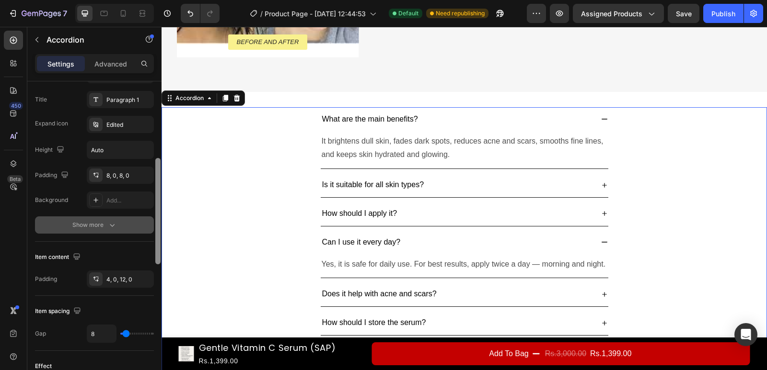
drag, startPoint x: 156, startPoint y: 195, endPoint x: 130, endPoint y: 222, distance: 37.3
click at [130, 222] on div "Item management Item 7 items Item style Background Add... Border Line Corner Ad…" at bounding box center [94, 239] width 134 height 316
click at [130, 222] on button "Show more" at bounding box center [94, 225] width 119 height 17
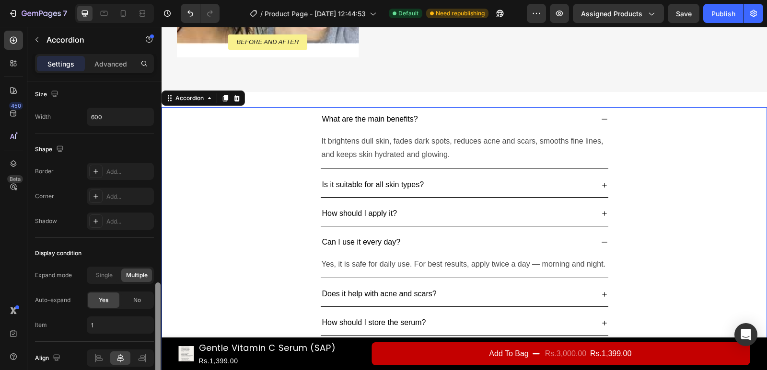
scroll to position [630, 0]
drag, startPoint x: 157, startPoint y: 226, endPoint x: 155, endPoint y: 362, distance: 136.1
click at [155, 362] on div at bounding box center [157, 239] width 7 height 316
click at [134, 294] on div "No" at bounding box center [137, 298] width 32 height 15
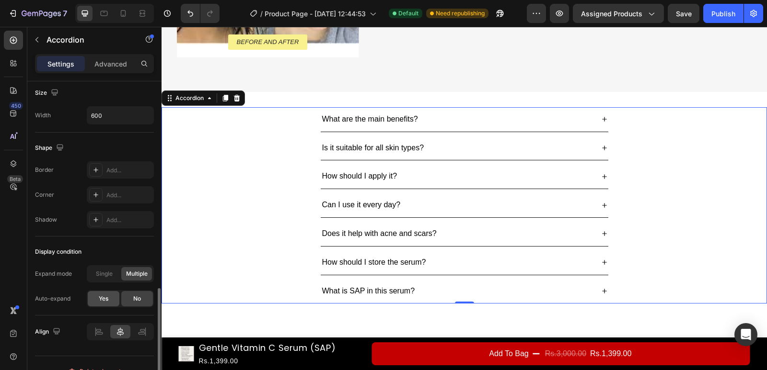
click at [112, 300] on div "Yes" at bounding box center [104, 298] width 32 height 15
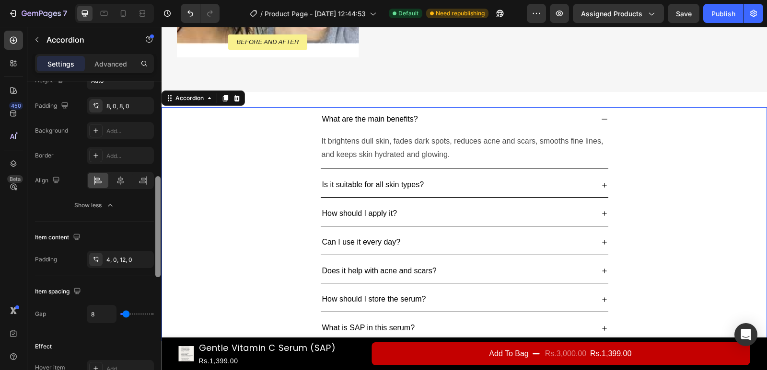
scroll to position [246, 0]
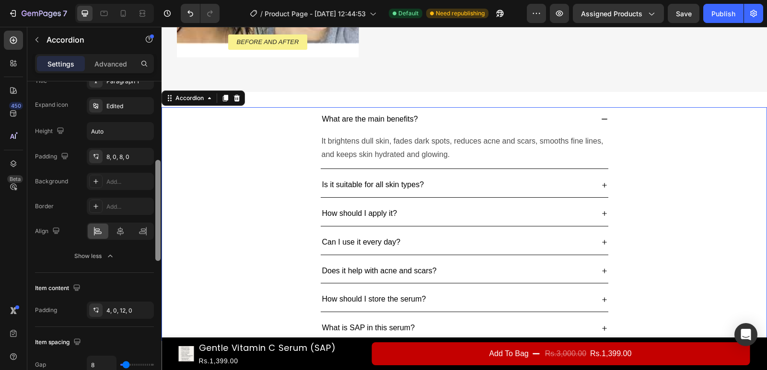
drag, startPoint x: 158, startPoint y: 294, endPoint x: 156, endPoint y: 171, distance: 123.2
click at [156, 171] on div at bounding box center [157, 210] width 5 height 101
click at [365, 159] on p "It brightens dull skin, fades dark spots, reduces acne and scars, smooths fine …" at bounding box center [465, 149] width 286 height 28
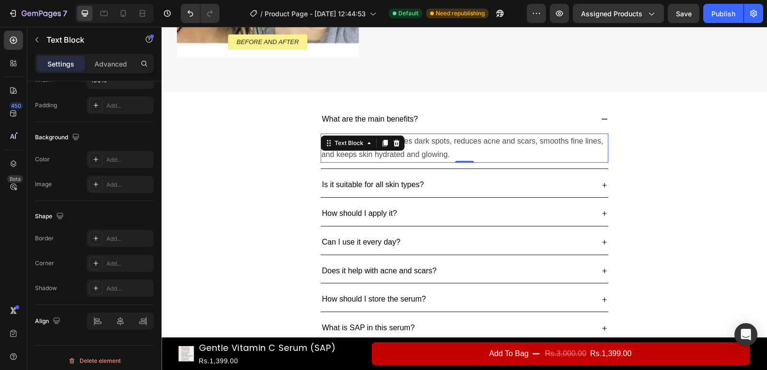
scroll to position [0, 0]
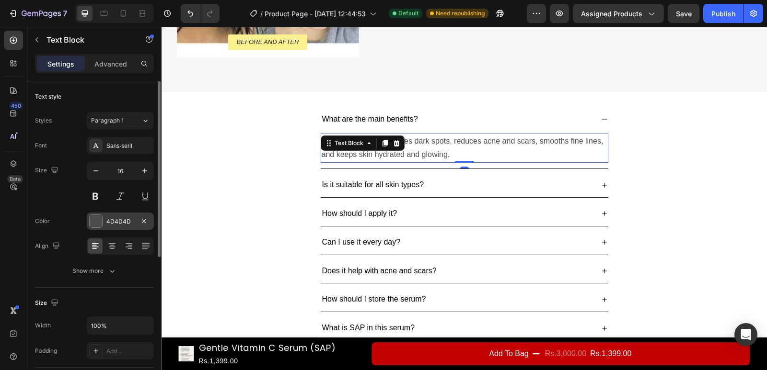
click at [94, 229] on div "4D4D4D" at bounding box center [120, 221] width 67 height 17
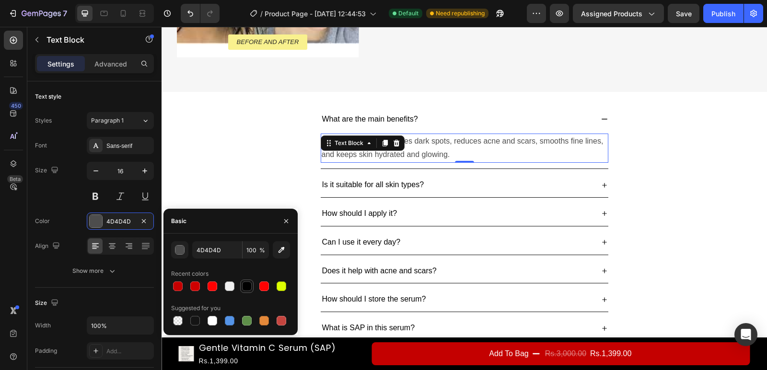
click at [246, 287] on div at bounding box center [247, 287] width 10 height 10
type input "000000"
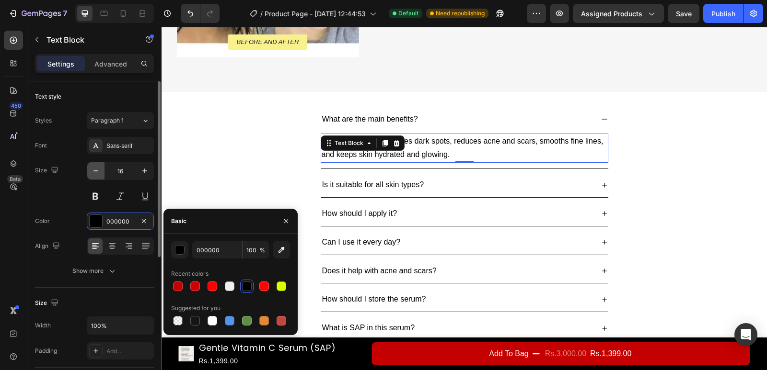
click at [93, 171] on icon "button" at bounding box center [96, 171] width 10 height 10
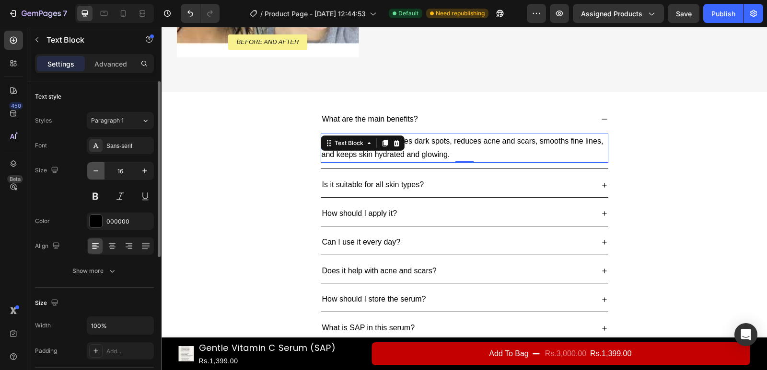
type input "15"
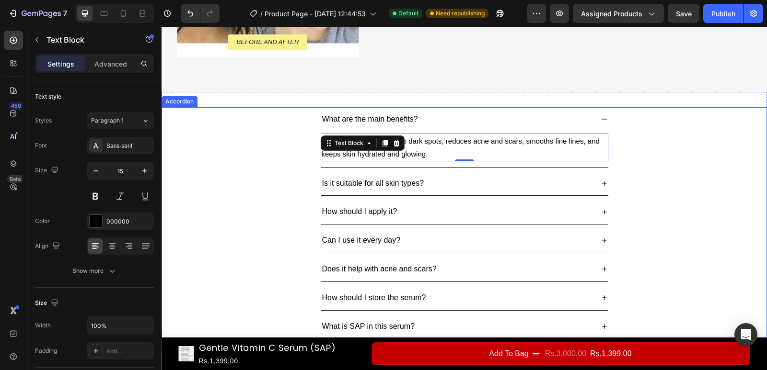
click at [506, 181] on div "Is it suitable for all skin types?" at bounding box center [457, 183] width 272 height 17
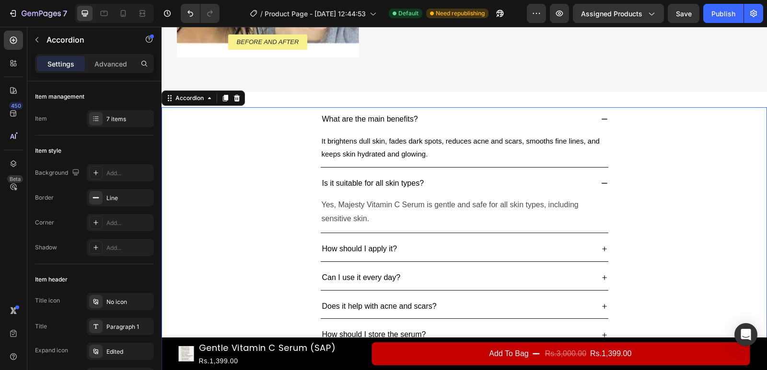
click at [456, 178] on div "Is it suitable for all skin types?" at bounding box center [457, 183] width 272 height 17
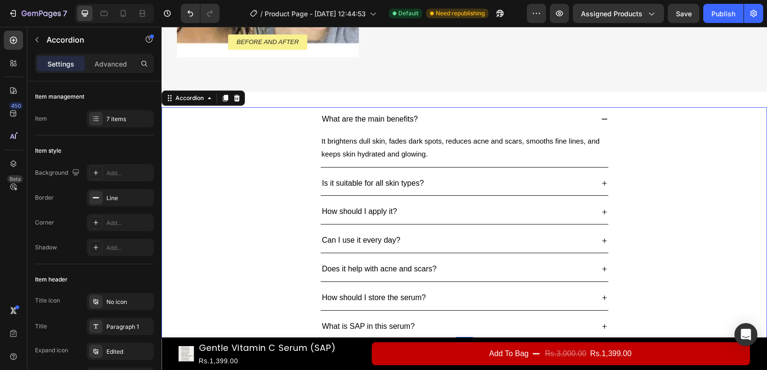
click at [457, 178] on div "Is it suitable for all skin types?" at bounding box center [457, 183] width 272 height 17
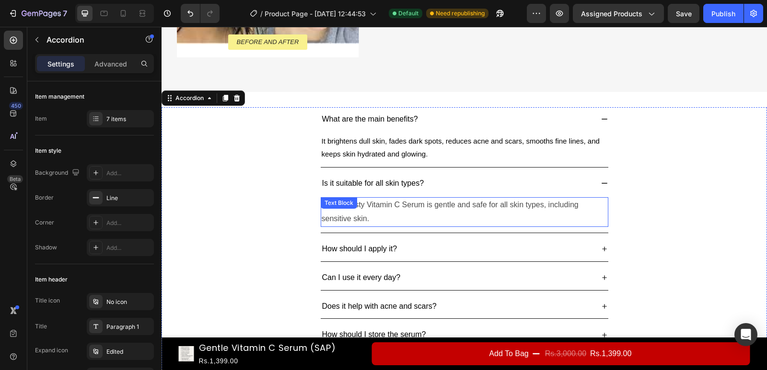
click at [456, 206] on p "Yes, Majesty Vitamin C Serum is gentle and safe for all skin types, including s…" at bounding box center [465, 212] width 286 height 28
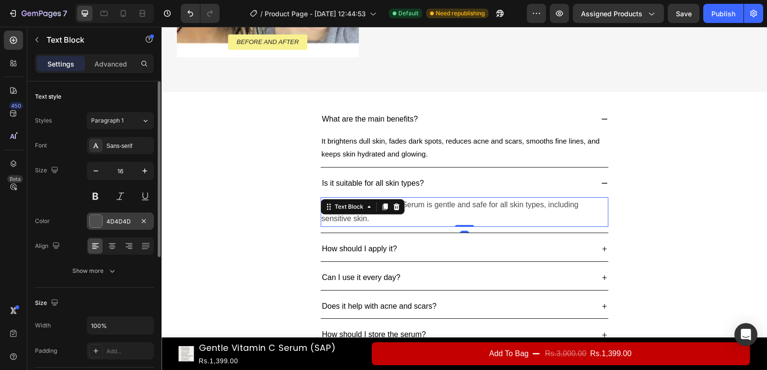
click at [97, 218] on div at bounding box center [96, 221] width 12 height 12
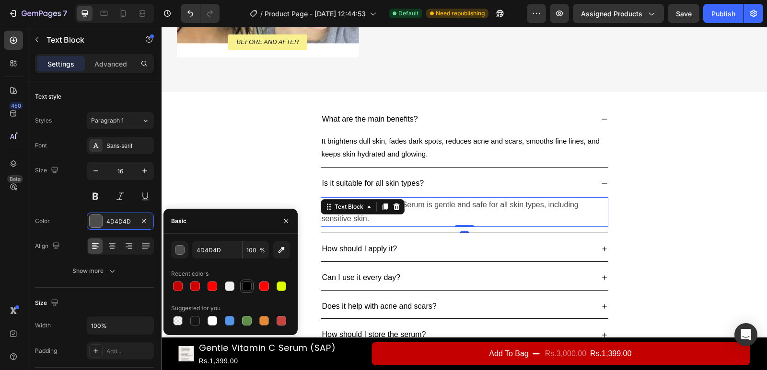
click at [249, 289] on div at bounding box center [247, 287] width 10 height 10
type input "000000"
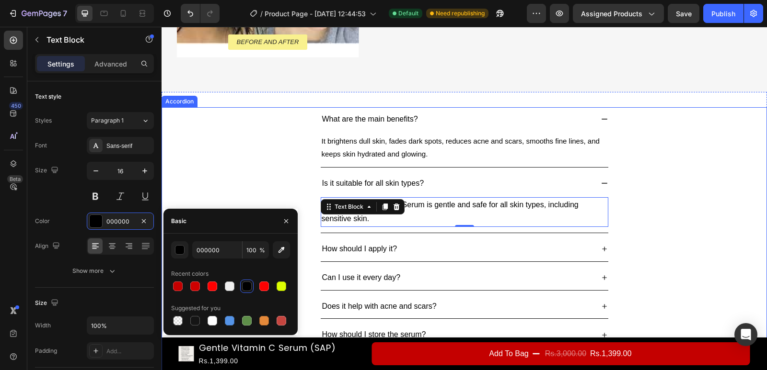
click at [552, 179] on div "Is it suitable for all skin types?" at bounding box center [457, 183] width 272 height 17
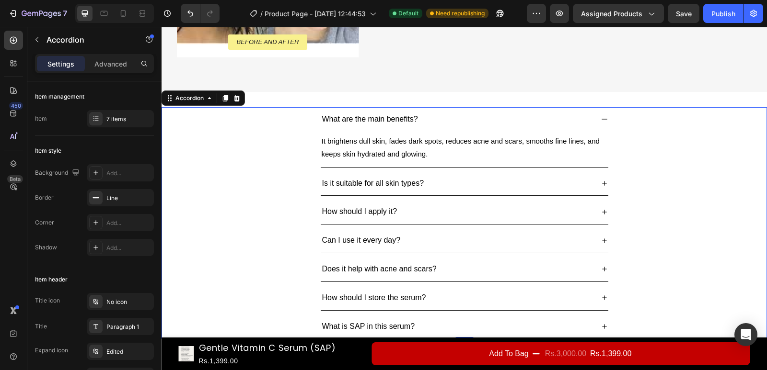
click at [601, 181] on icon at bounding box center [605, 184] width 8 height 8
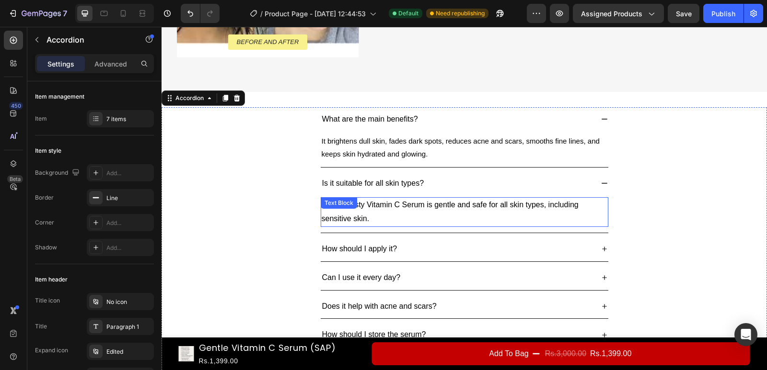
click at [436, 204] on p "Yes, Majesty Vitamin C Serum is gentle and safe for all skin types, including s…" at bounding box center [465, 212] width 286 height 28
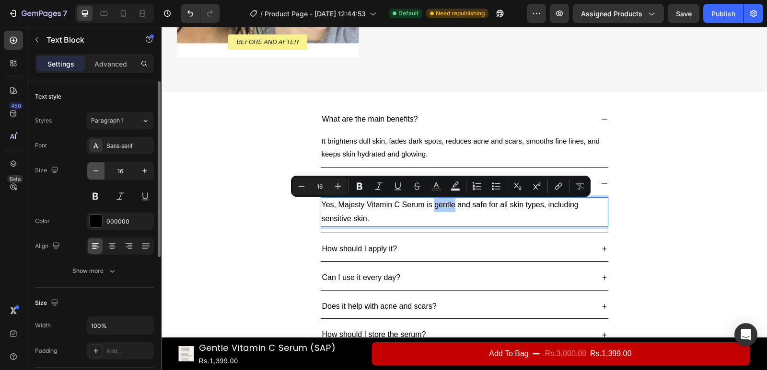
click at [93, 173] on icon "button" at bounding box center [96, 171] width 10 height 10
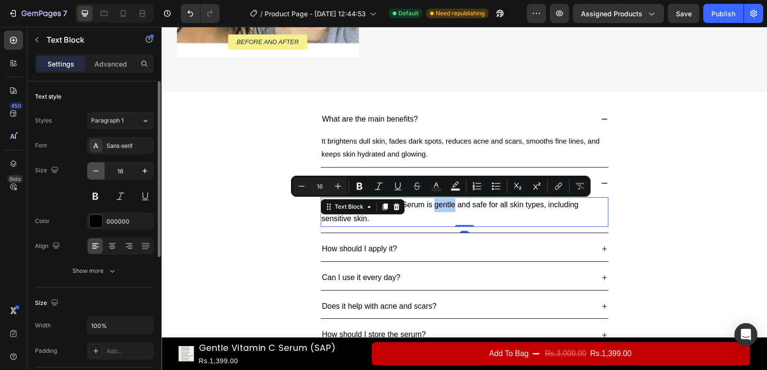
type input "15"
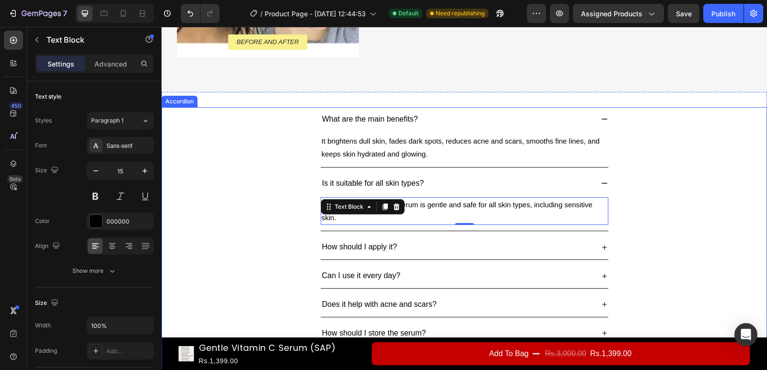
click at [594, 183] on div "Is it suitable for all skin types?" at bounding box center [465, 184] width 288 height 24
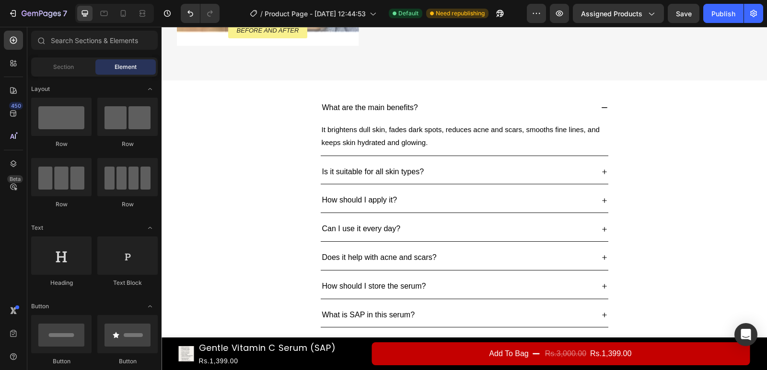
scroll to position [880, 0]
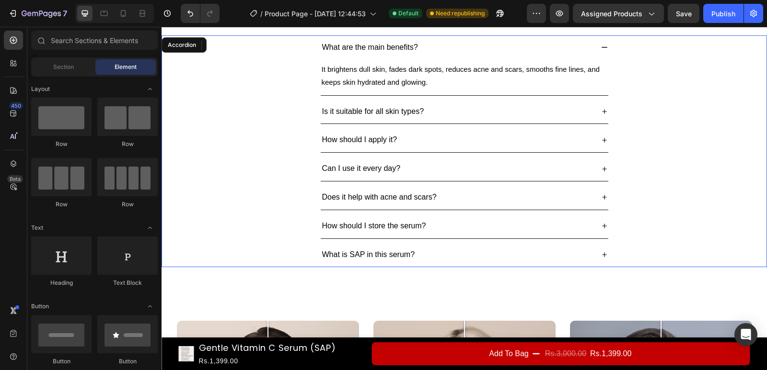
click at [603, 140] on icon at bounding box center [605, 141] width 8 height 8
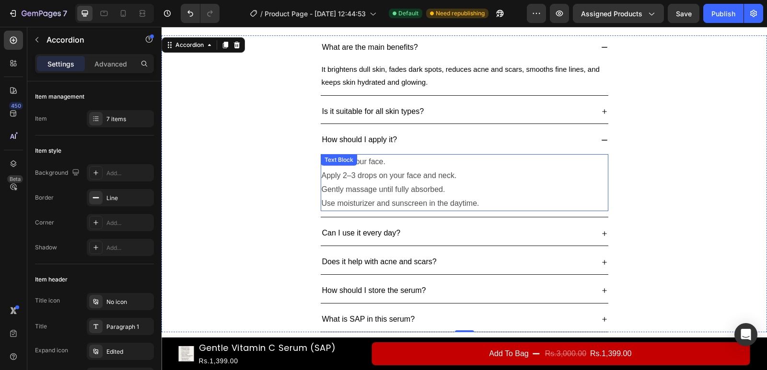
click at [399, 169] on p "Apply 2–3 drops on your face and neck." at bounding box center [465, 176] width 286 height 14
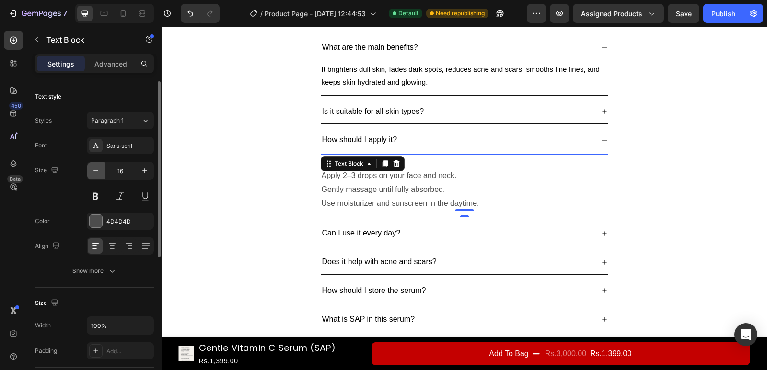
click at [96, 169] on icon "button" at bounding box center [96, 171] width 10 height 10
type input "15"
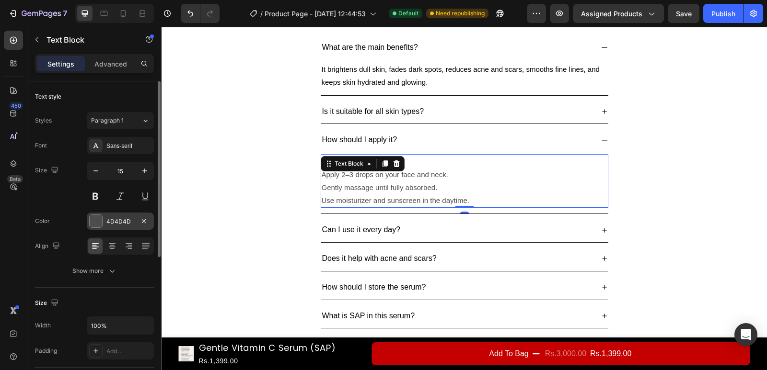
click at [94, 226] on div at bounding box center [96, 221] width 12 height 12
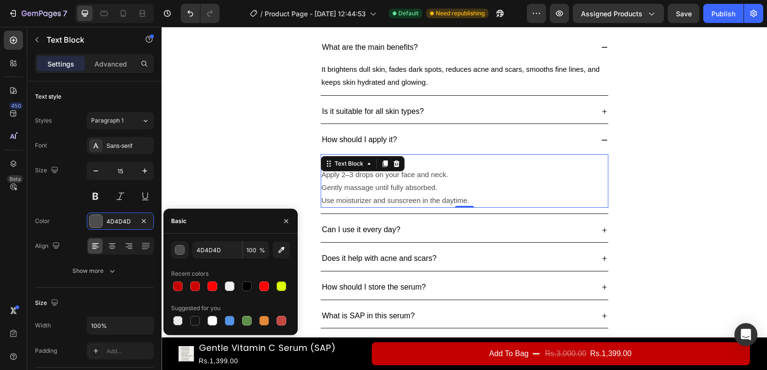
click at [238, 283] on div at bounding box center [230, 286] width 119 height 13
click at [245, 284] on div at bounding box center [247, 287] width 10 height 10
type input "000000"
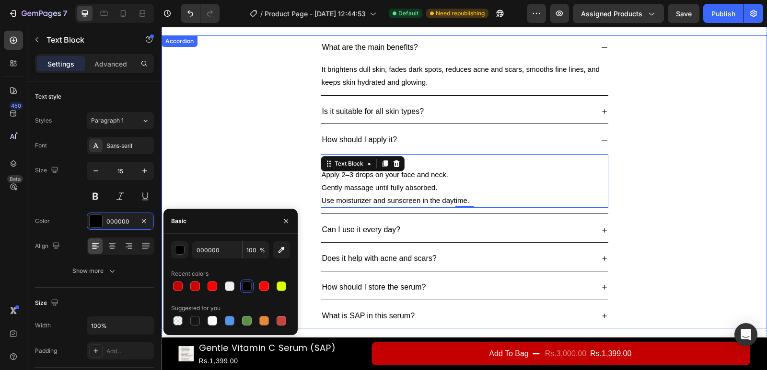
click at [601, 231] on icon at bounding box center [605, 231] width 8 height 8
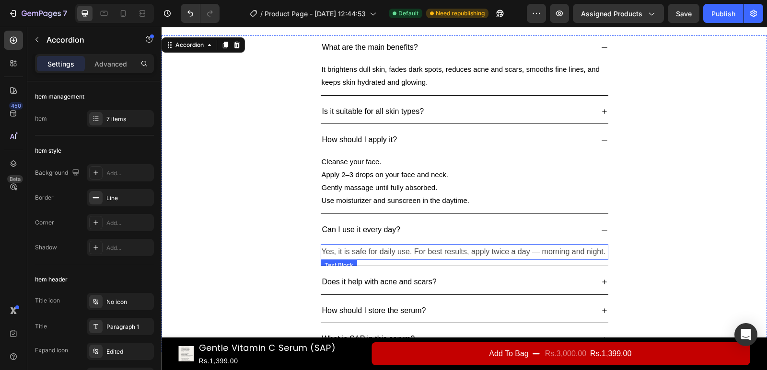
click at [582, 253] on p "Yes, it is safe for daily use. For best results, apply twice a day — morning an…" at bounding box center [465, 252] width 286 height 14
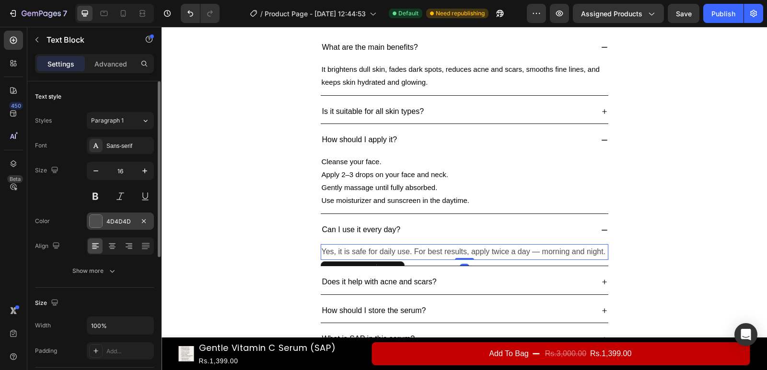
click at [100, 221] on div at bounding box center [96, 221] width 12 height 12
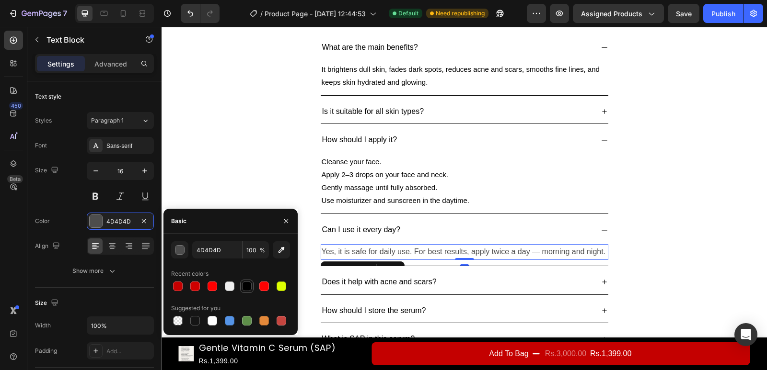
click at [247, 284] on div at bounding box center [247, 287] width 10 height 10
type input "000000"
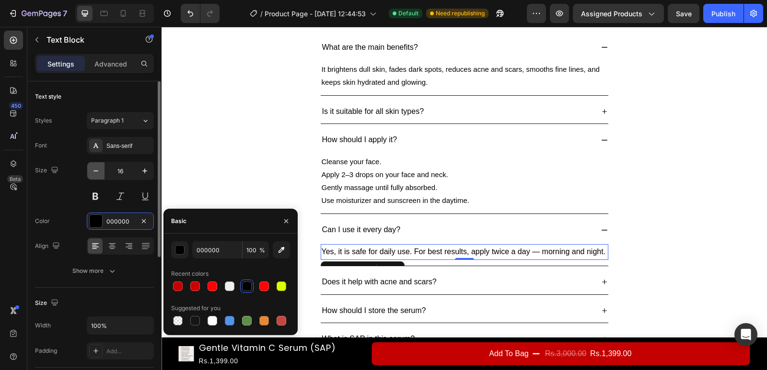
click at [96, 171] on icon "button" at bounding box center [96, 171] width 10 height 10
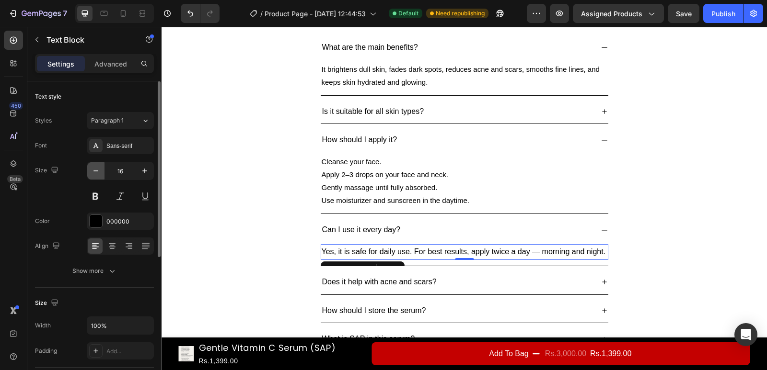
type input "15"
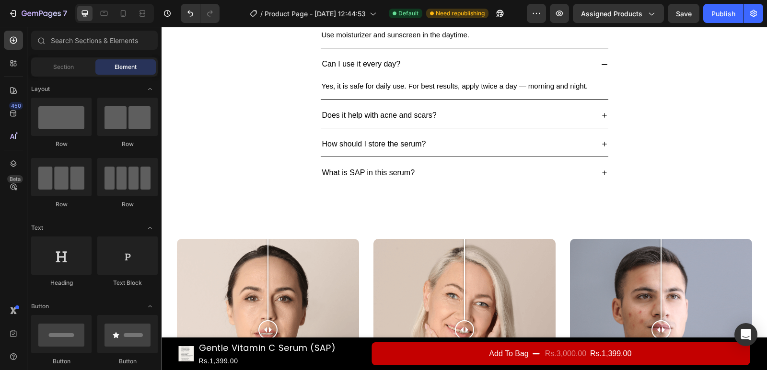
scroll to position [1034, 0]
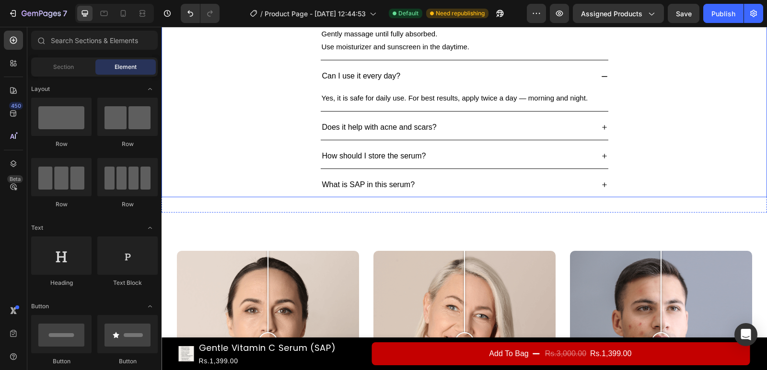
click at [601, 125] on icon at bounding box center [605, 128] width 8 height 8
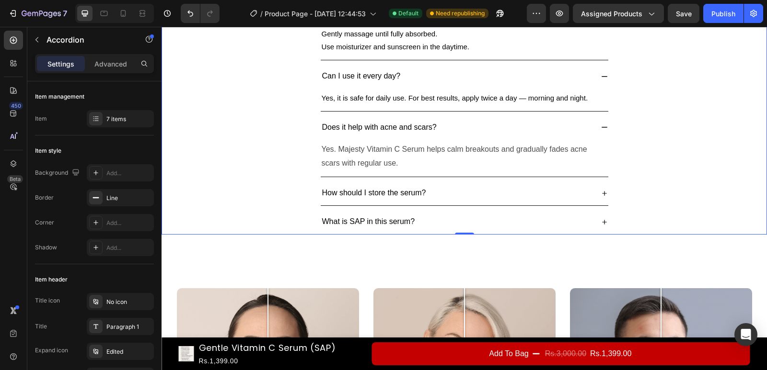
click at [474, 149] on p "Yes. Majesty Vitamin C Serum helps calm breakouts and gradually fades acne scar…" at bounding box center [465, 157] width 286 height 28
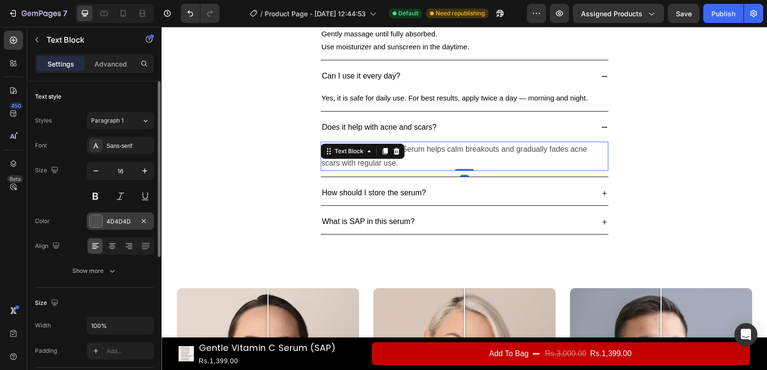
click at [98, 215] on div at bounding box center [95, 221] width 13 height 13
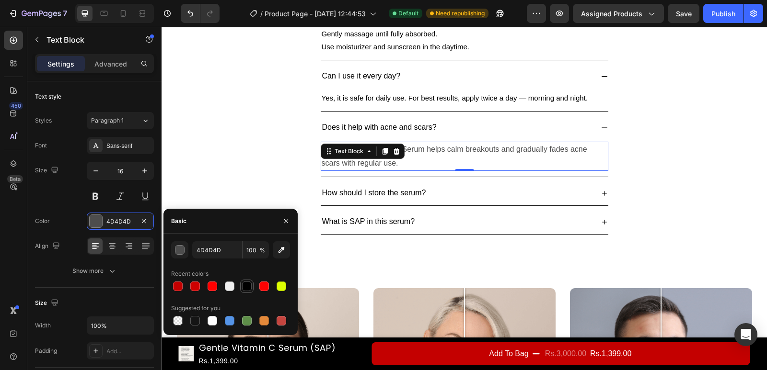
click at [247, 283] on div at bounding box center [247, 287] width 10 height 10
type input "000000"
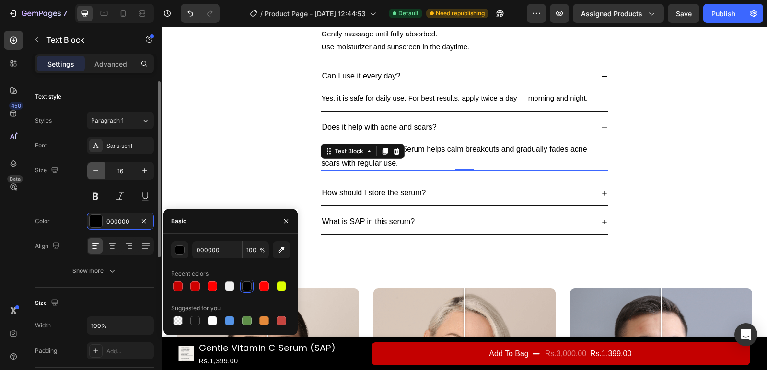
click at [92, 173] on icon "button" at bounding box center [96, 171] width 10 height 10
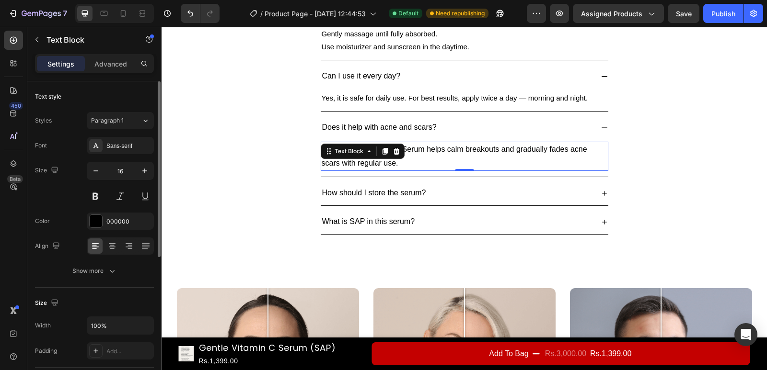
type input "15"
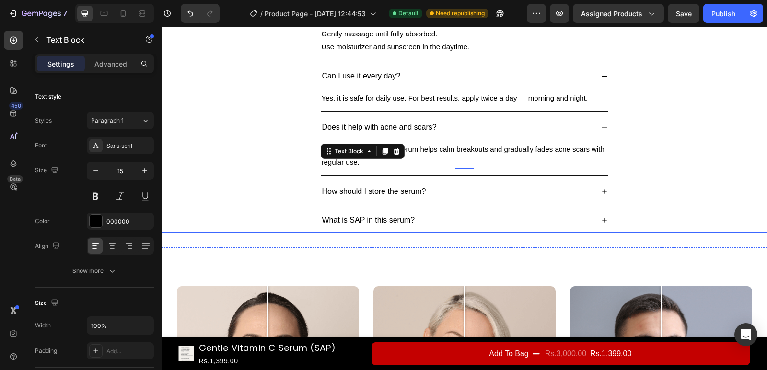
click at [589, 186] on div "How should I store the serum?" at bounding box center [465, 192] width 288 height 24
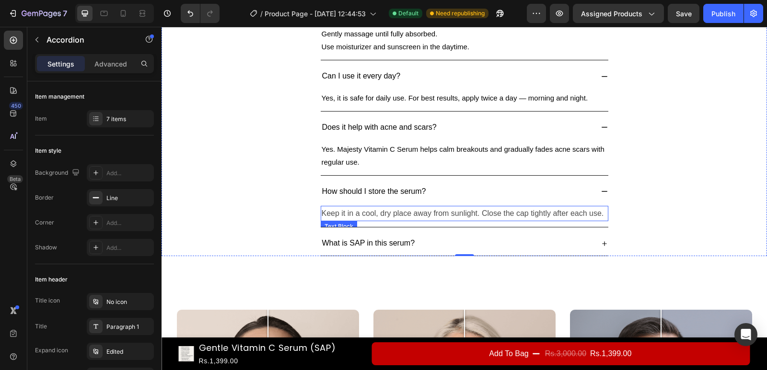
click at [405, 219] on p "Keep it in a cool, dry place away from sunlight. Close the cap tightly after ea…" at bounding box center [465, 214] width 286 height 14
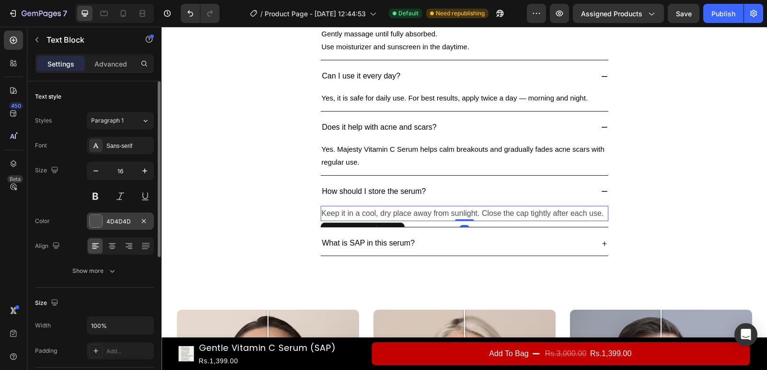
click at [100, 218] on div at bounding box center [96, 221] width 12 height 12
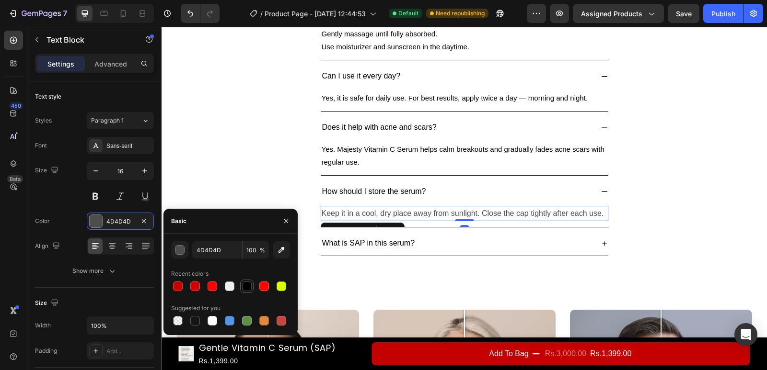
click at [244, 288] on div at bounding box center [247, 287] width 10 height 10
type input "000000"
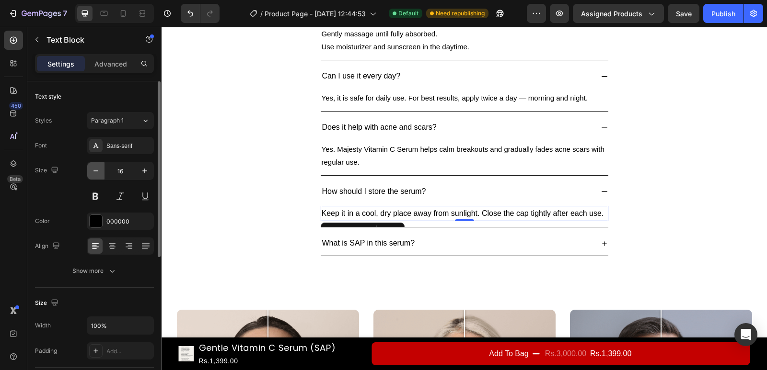
click at [97, 173] on icon "button" at bounding box center [96, 171] width 10 height 10
type input "15"
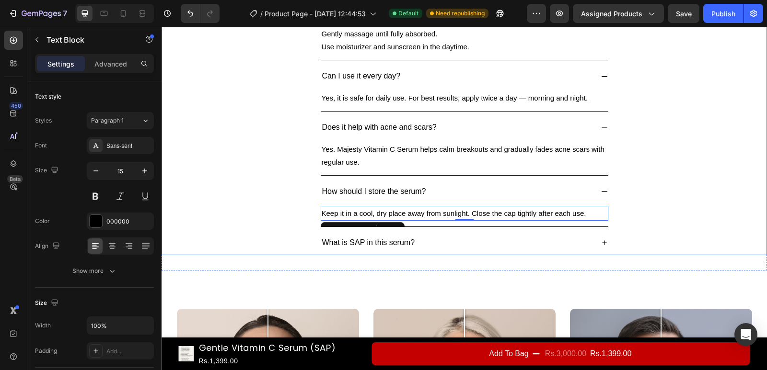
click at [601, 242] on icon at bounding box center [605, 243] width 8 height 8
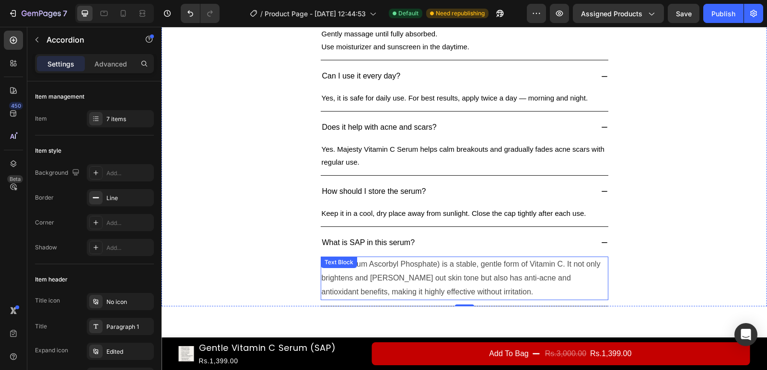
click at [399, 267] on p "SAP (Sodium Ascorbyl Phosphate) is a stable, gentle form of Vitamin C. It not o…" at bounding box center [465, 278] width 286 height 41
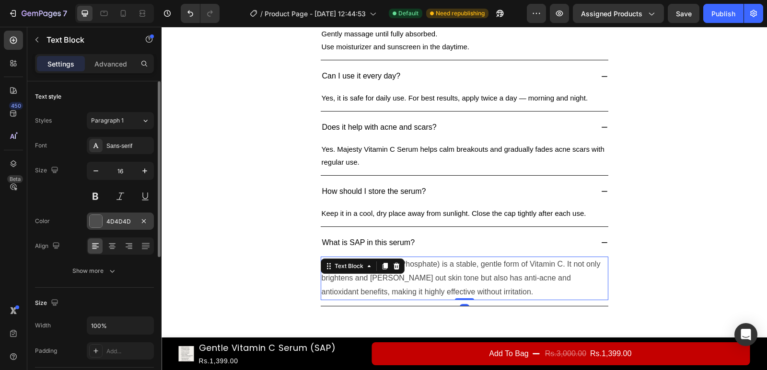
click at [97, 220] on div at bounding box center [96, 221] width 12 height 12
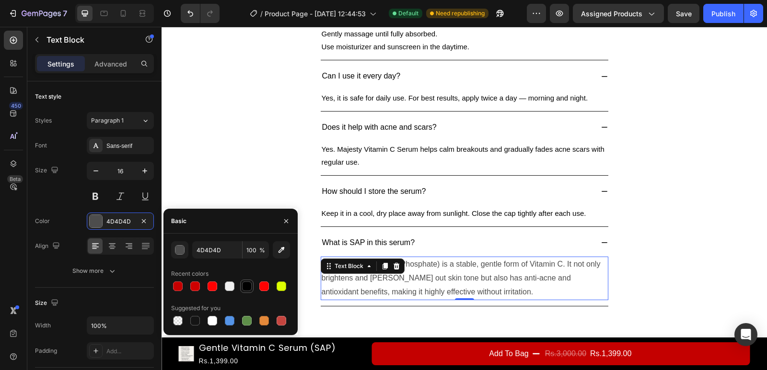
click at [244, 284] on div at bounding box center [247, 287] width 10 height 10
type input "000000"
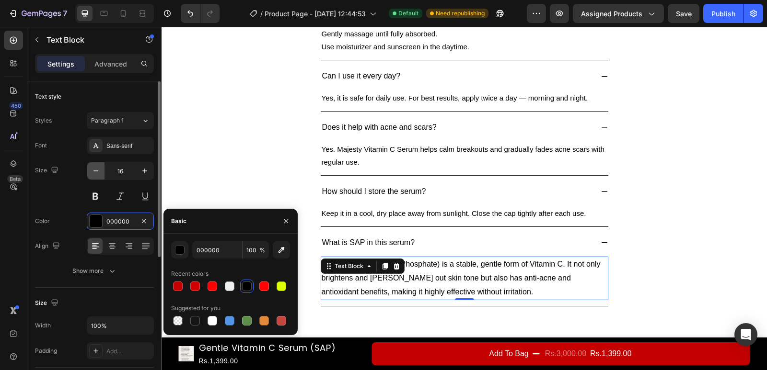
click at [95, 174] on icon "button" at bounding box center [96, 171] width 10 height 10
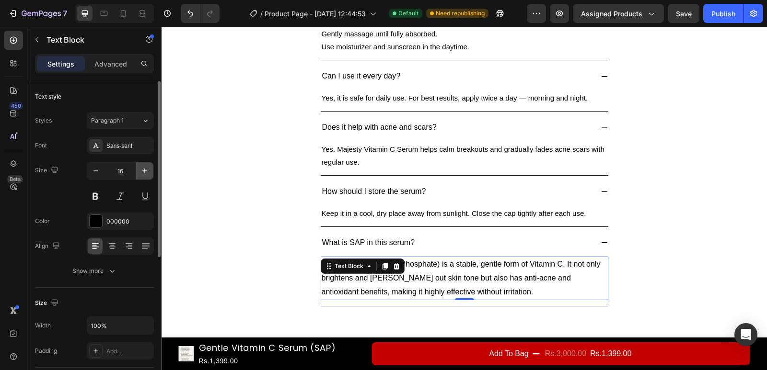
type input "15"
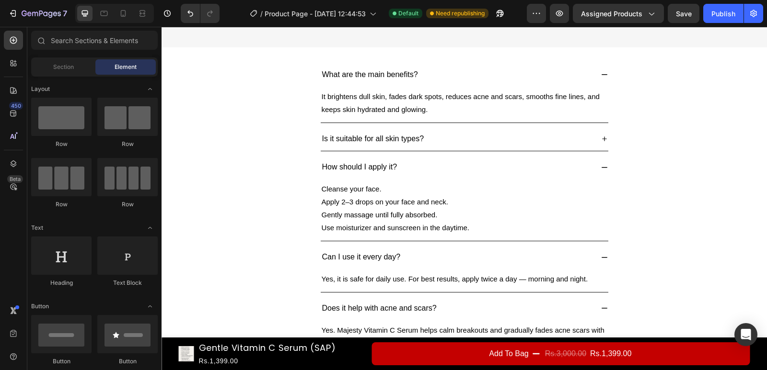
scroll to position [856, 0]
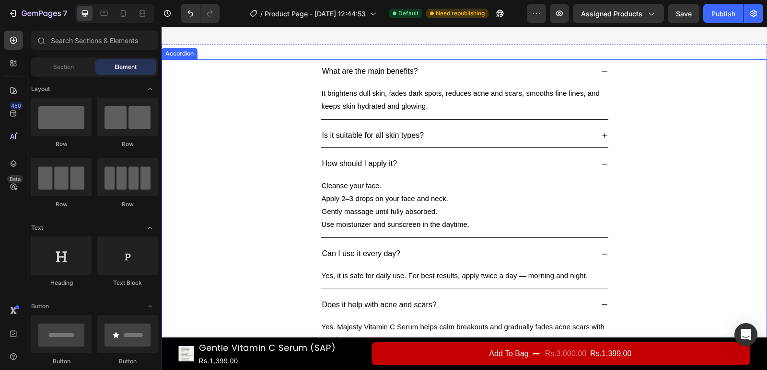
click at [601, 161] on icon at bounding box center [605, 165] width 8 height 8
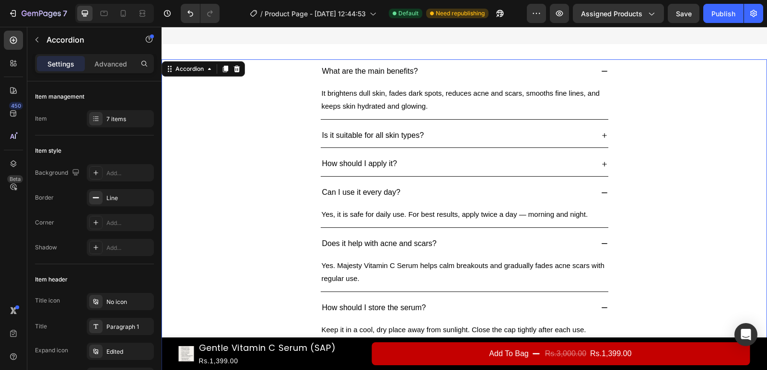
click at [601, 187] on div "Can I use it every day?" at bounding box center [465, 193] width 288 height 24
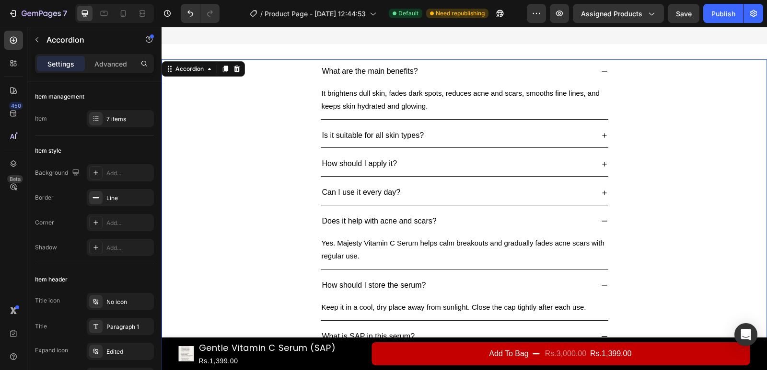
click at [602, 218] on div "Does it help with acne and scars?" at bounding box center [465, 221] width 288 height 24
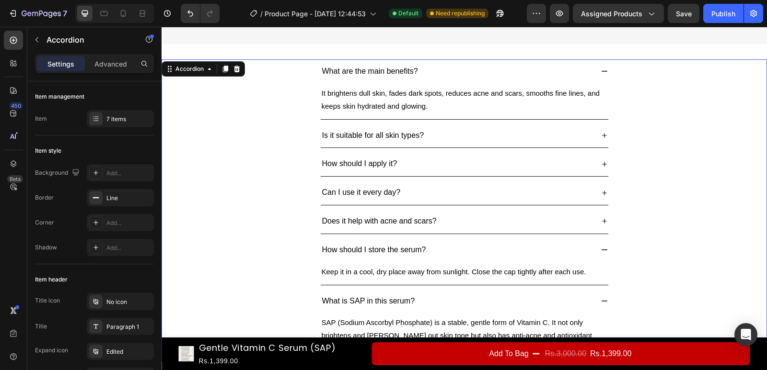
click at [600, 244] on div "How should I store the serum?" at bounding box center [465, 250] width 288 height 24
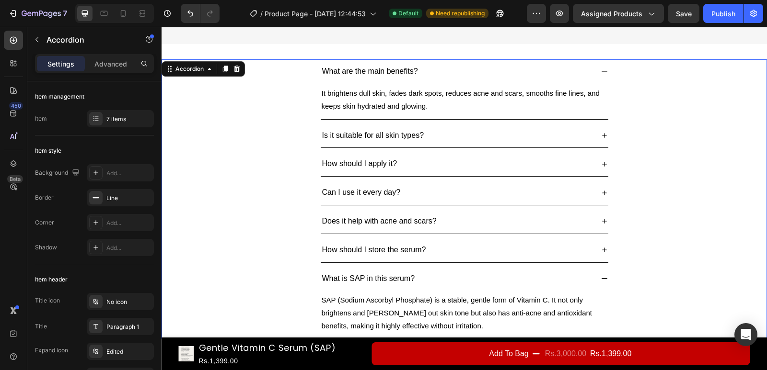
click at [601, 276] on icon at bounding box center [605, 279] width 8 height 8
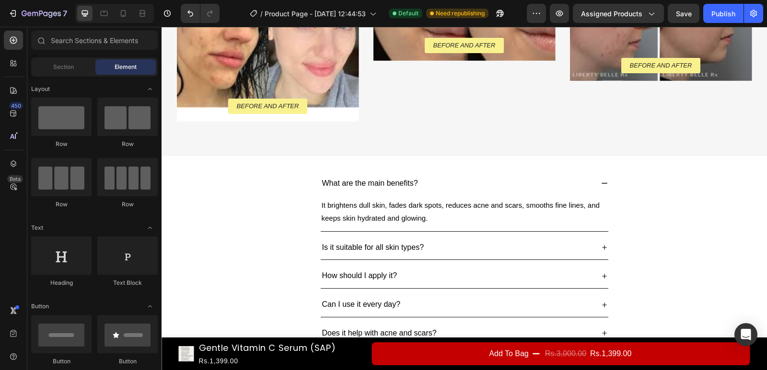
scroll to position [758, 0]
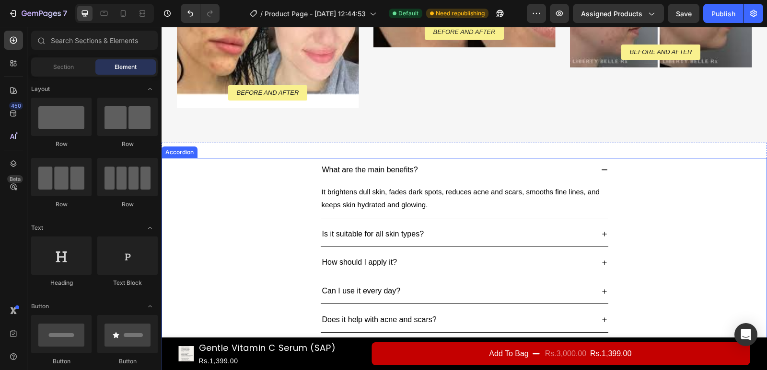
click at [602, 172] on icon at bounding box center [605, 170] width 8 height 8
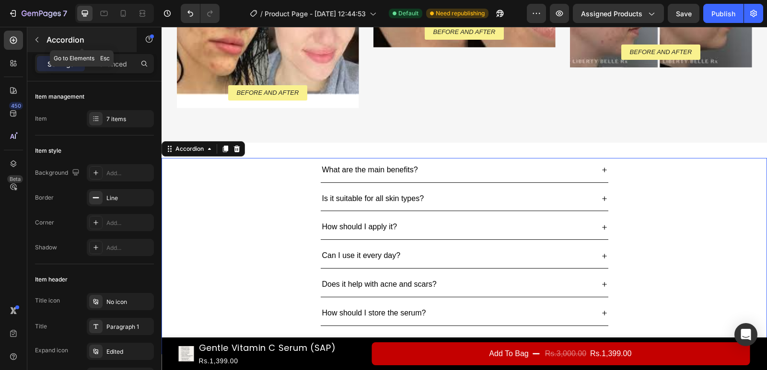
click at [37, 39] on icon "button" at bounding box center [37, 40] width 8 height 8
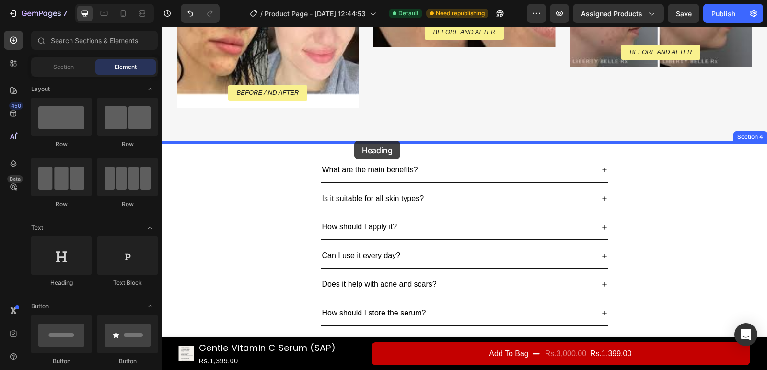
drag, startPoint x: 225, startPoint y: 282, endPoint x: 354, endPoint y: 141, distance: 191.0
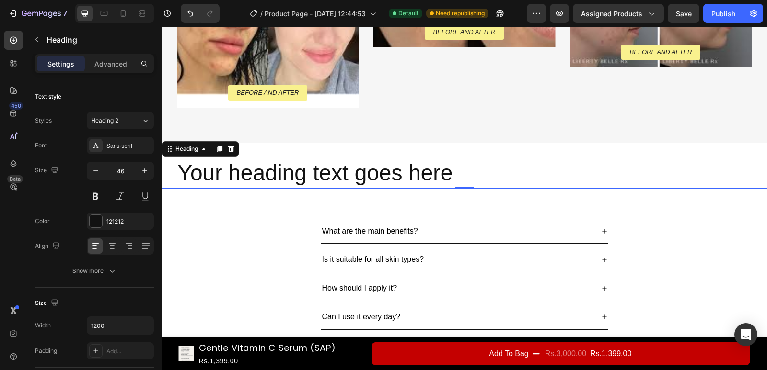
click at [272, 175] on h2 "Your heading text goes here" at bounding box center [464, 173] width 575 height 31
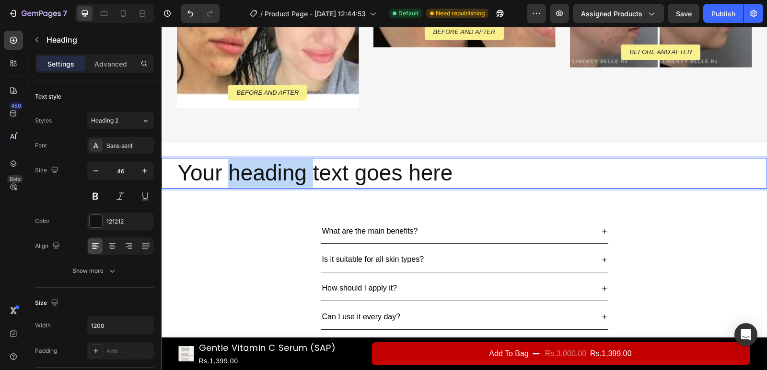
click at [272, 175] on p "Your heading text goes here" at bounding box center [464, 173] width 573 height 29
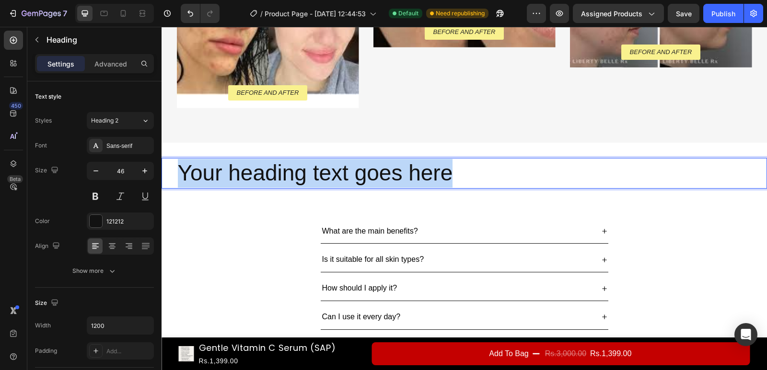
click at [272, 175] on p "Your heading text goes here" at bounding box center [464, 173] width 573 height 29
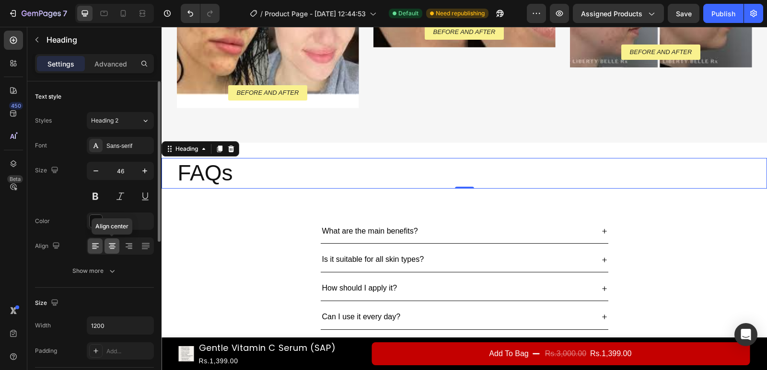
click at [109, 247] on icon at bounding box center [112, 247] width 10 height 10
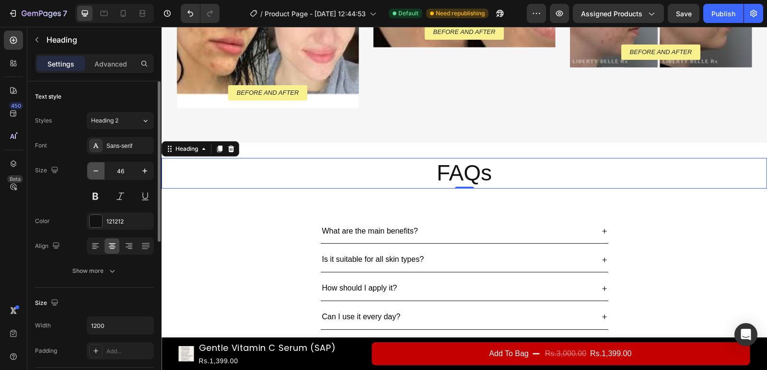
click at [94, 169] on icon "button" at bounding box center [96, 171] width 10 height 10
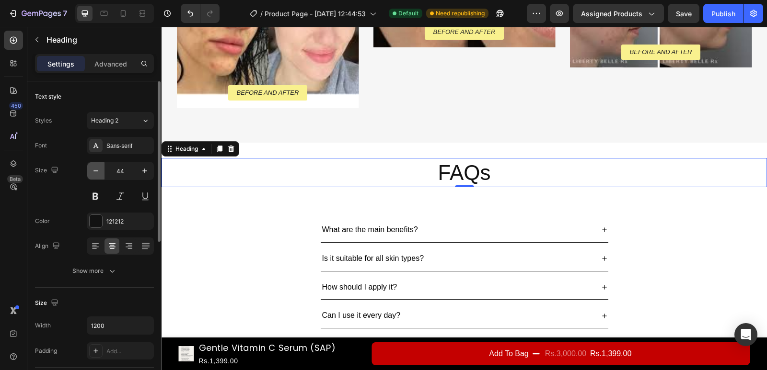
click at [94, 169] on icon "button" at bounding box center [96, 171] width 10 height 10
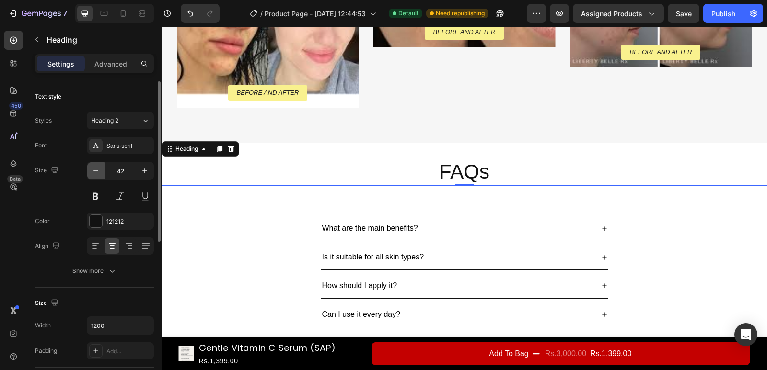
click at [94, 170] on icon "button" at bounding box center [96, 171] width 10 height 10
type input "40"
click at [96, 223] on div at bounding box center [96, 221] width 12 height 12
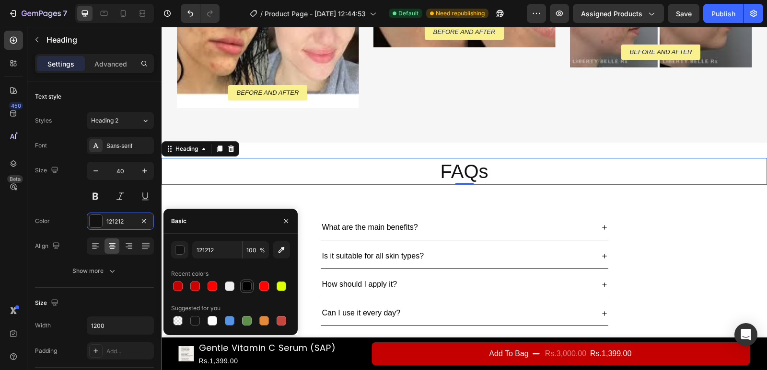
click at [248, 289] on div at bounding box center [247, 287] width 10 height 10
type input "000000"
click at [69, 211] on div "Font Sans-serif Size 40 Color 000000 Align Show more" at bounding box center [94, 208] width 119 height 143
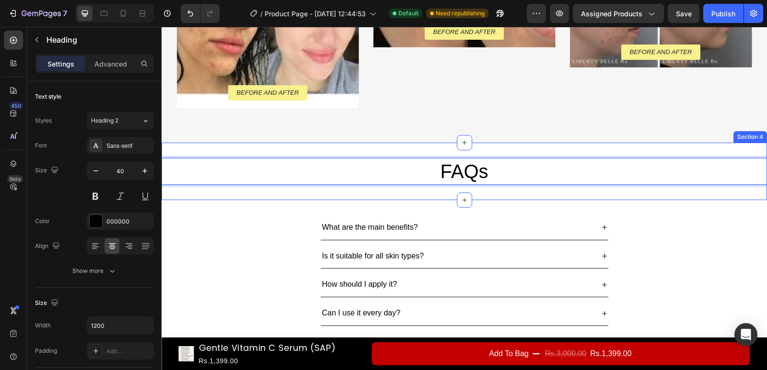
click at [513, 197] on div "FAQs Heading 0 Section 4" at bounding box center [464, 172] width 605 height 58
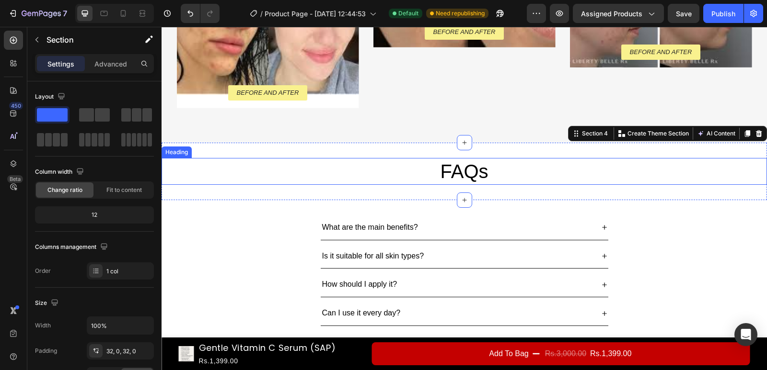
click at [516, 168] on p "FAQs" at bounding box center [464, 171] width 573 height 25
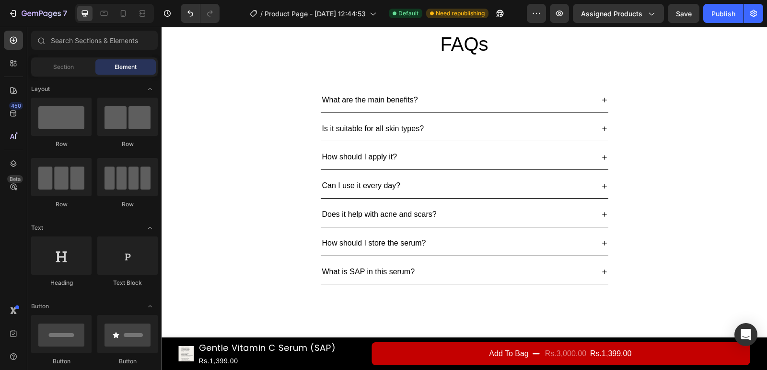
scroll to position [782, 0]
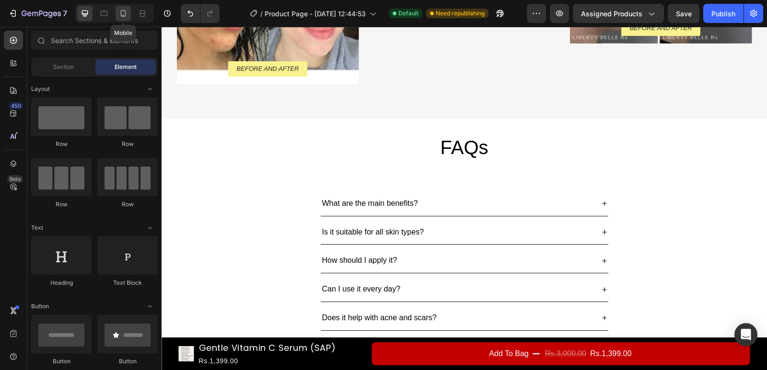
click at [124, 14] on icon at bounding box center [123, 14] width 10 height 10
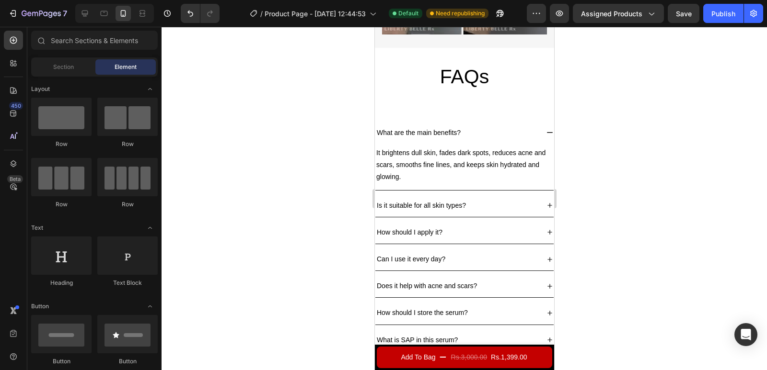
scroll to position [1029, 0]
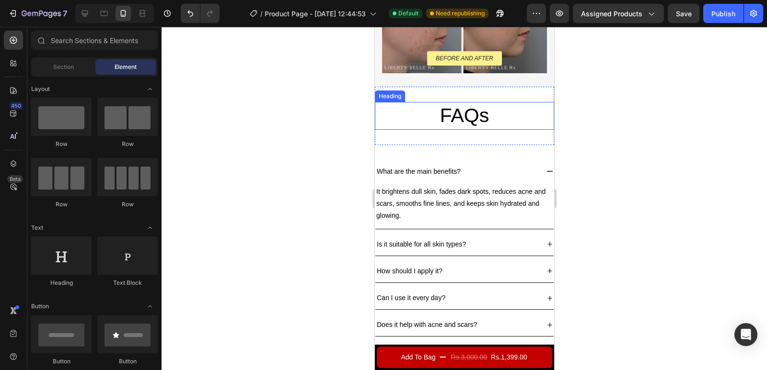
click at [489, 105] on h2 "FAQs" at bounding box center [463, 115] width 179 height 27
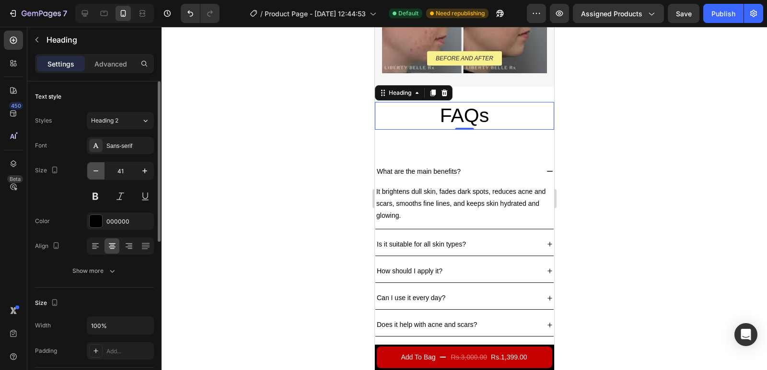
click at [94, 172] on icon "button" at bounding box center [96, 171] width 10 height 10
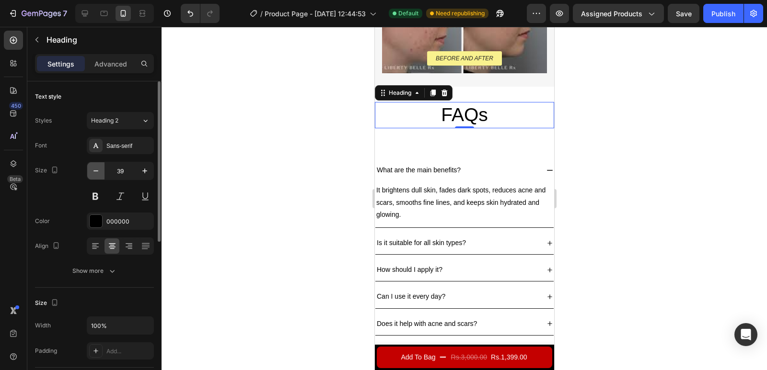
click at [94, 172] on icon "button" at bounding box center [96, 171] width 10 height 10
type input "37"
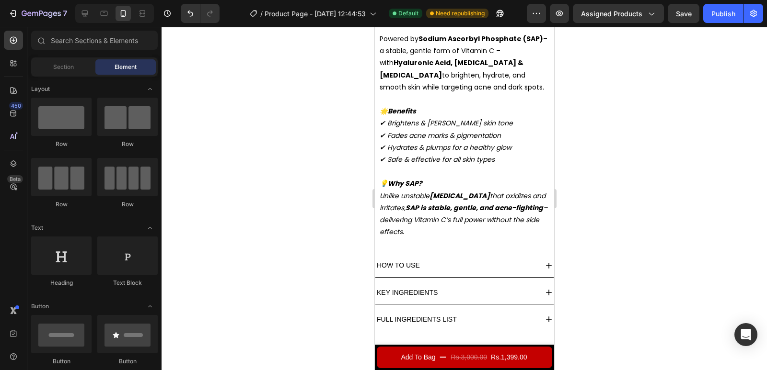
scroll to position [536, 0]
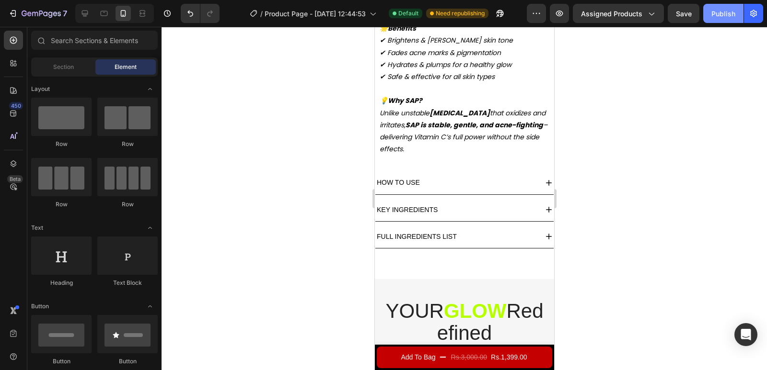
click at [726, 9] on div "Publish" at bounding box center [723, 14] width 24 height 10
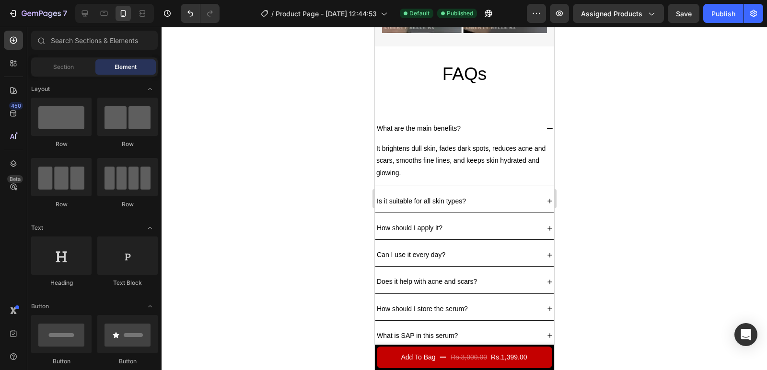
scroll to position [1322, 0]
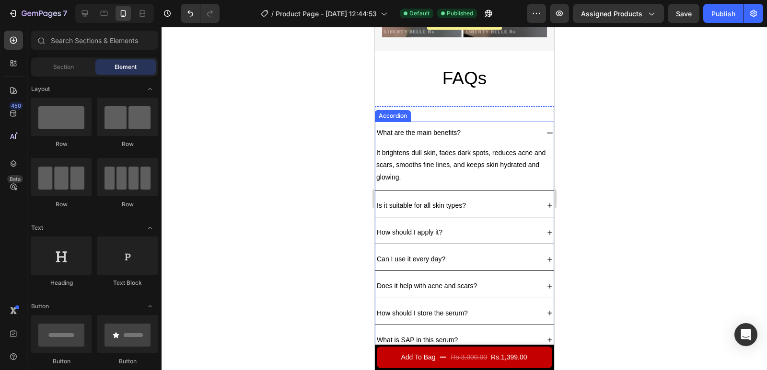
click at [703, 4] on button "Publish" at bounding box center [723, 13] width 40 height 19
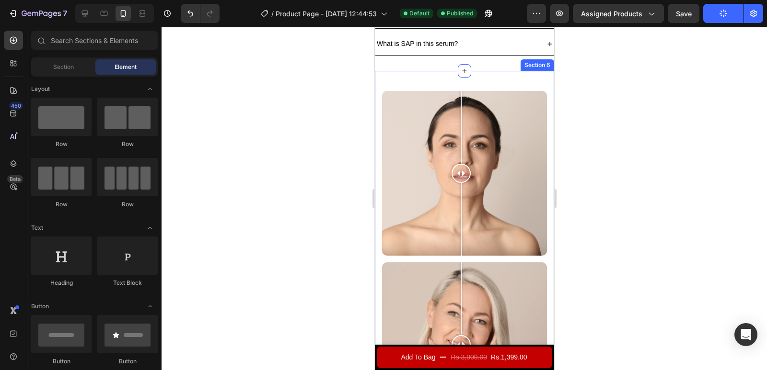
scroll to position [1604, 0]
